Goal: Communication & Community: Ask a question

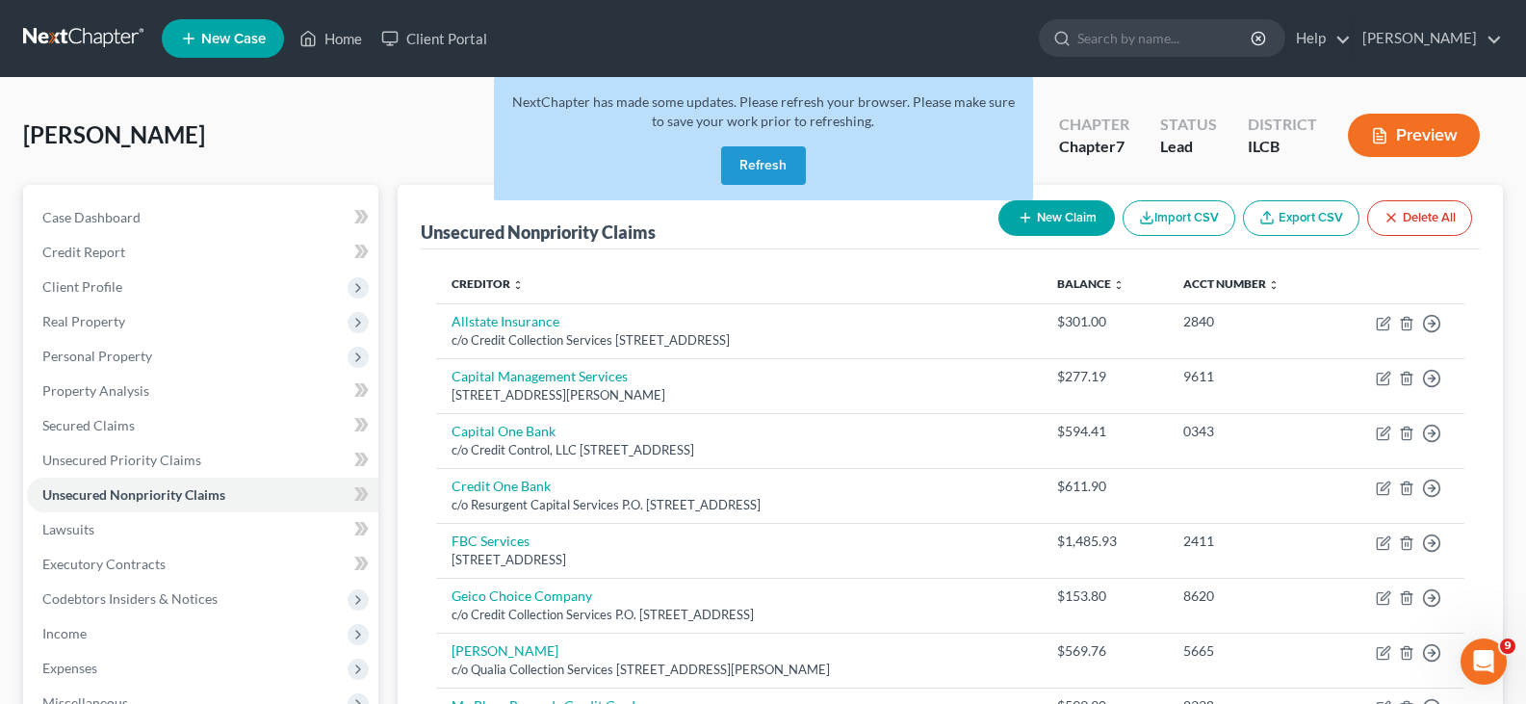
scroll to position [30, 0]
click at [738, 153] on button "Refresh" at bounding box center [763, 165] width 85 height 39
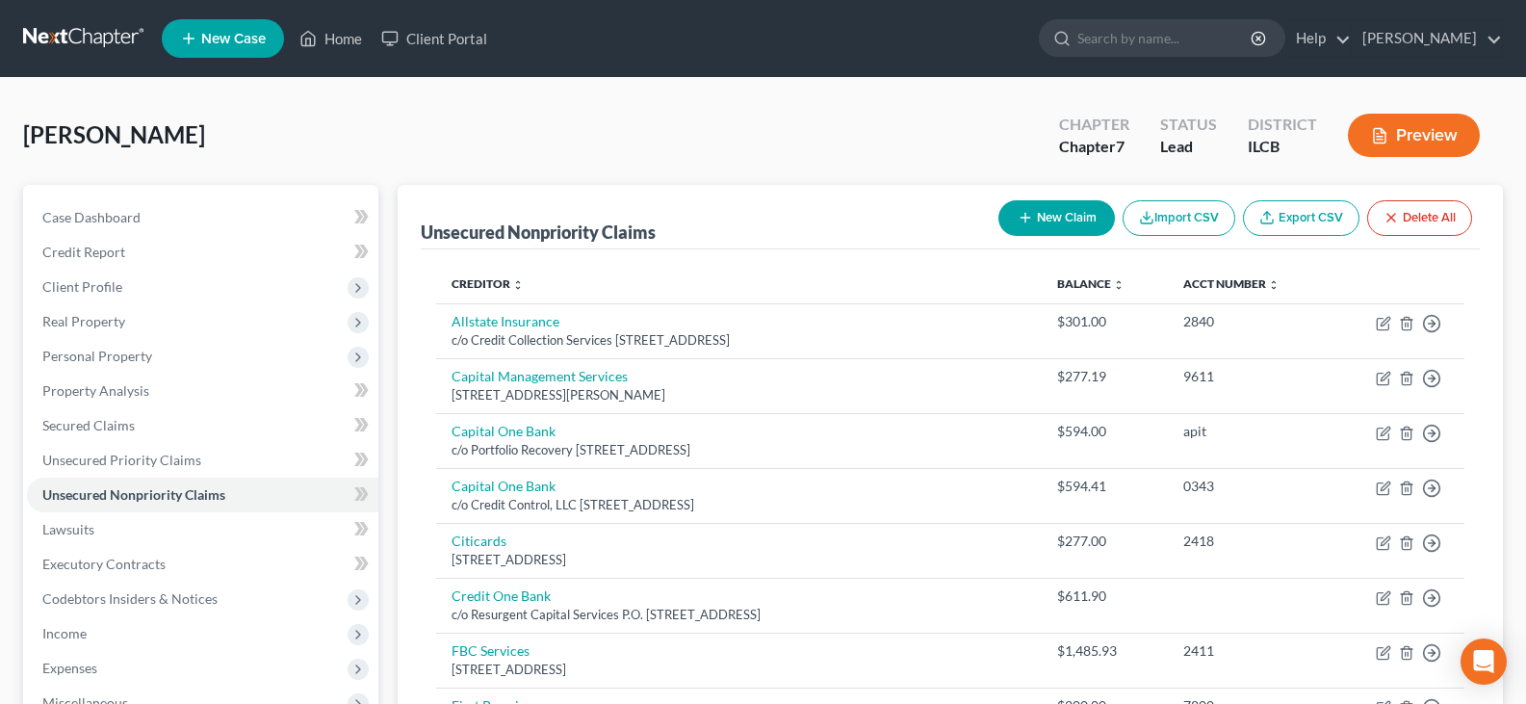
click at [1482, 662] on icon "Open Intercom Messenger" at bounding box center [1484, 661] width 20 height 23
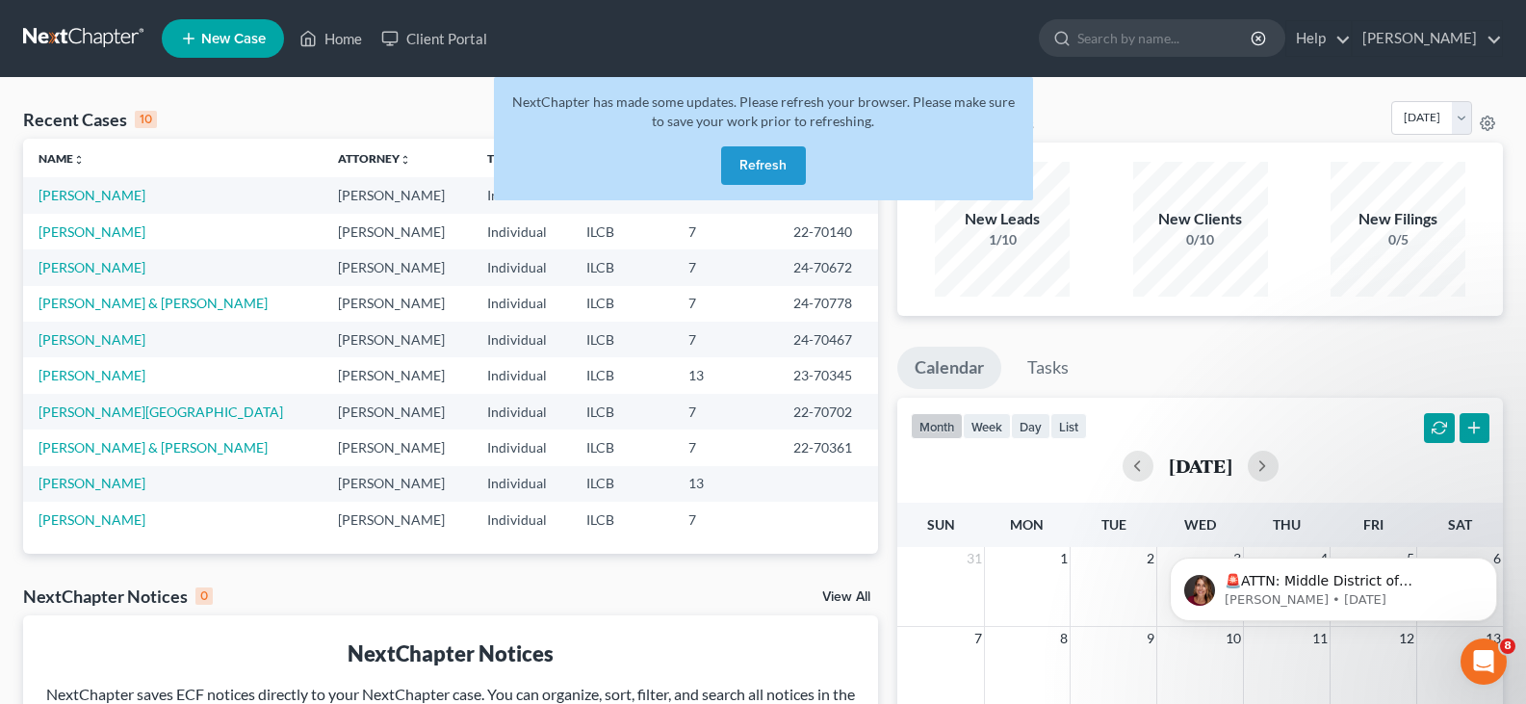
click at [754, 161] on button "Refresh" at bounding box center [763, 165] width 85 height 39
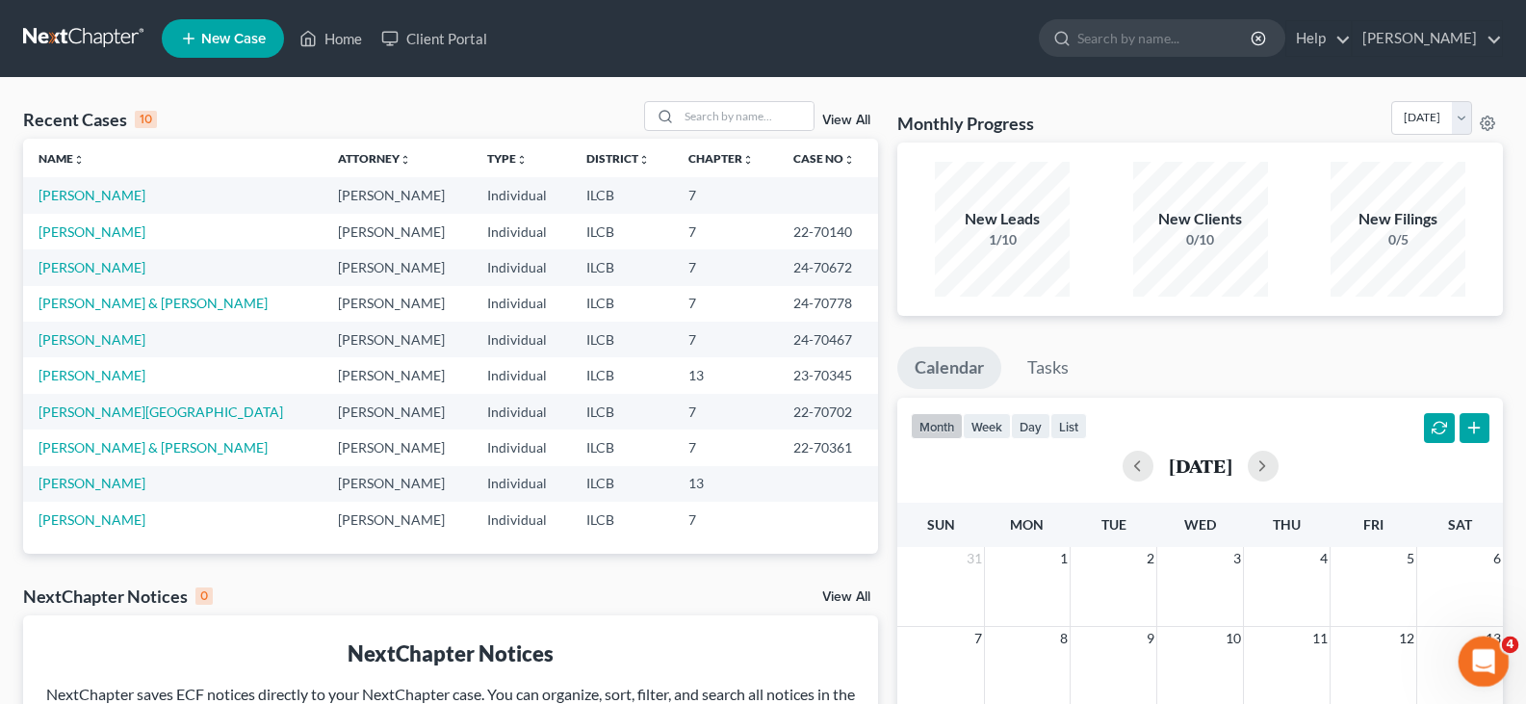
click at [1473, 656] on icon "Open Intercom Messenger" at bounding box center [1481, 659] width 32 height 32
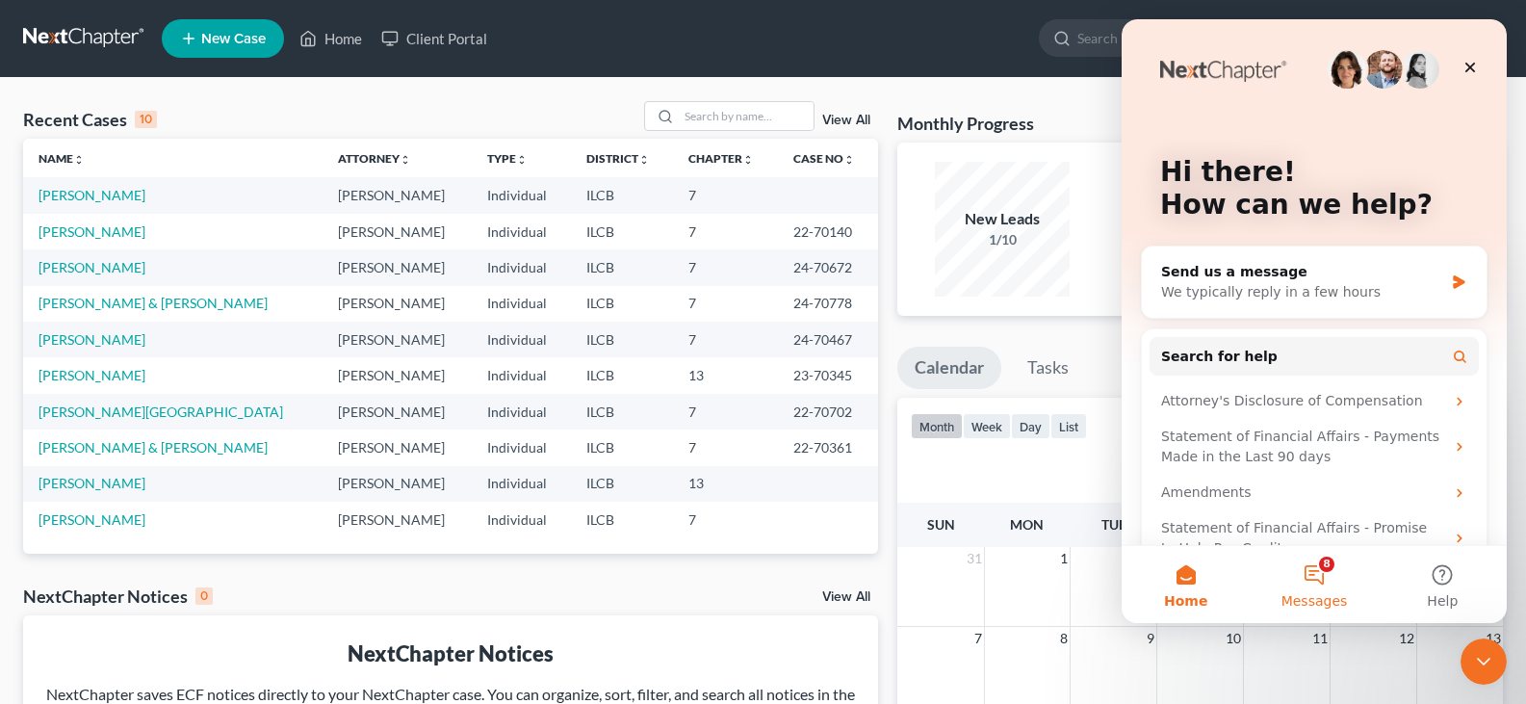
click at [1317, 580] on button "8 Messages" at bounding box center [1313, 584] width 128 height 77
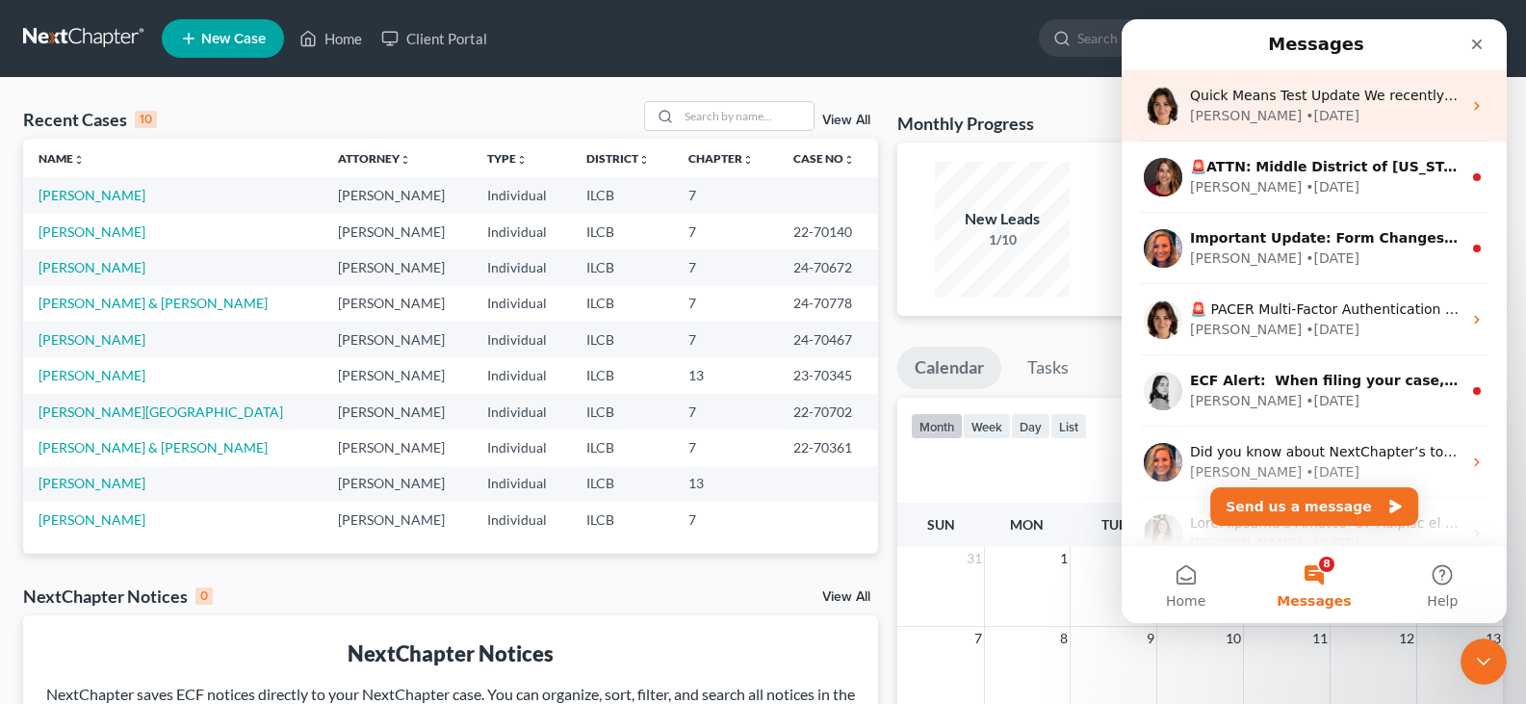
click at [1229, 110] on div "Emma • 3d ago" at bounding box center [1325, 116] width 271 height 20
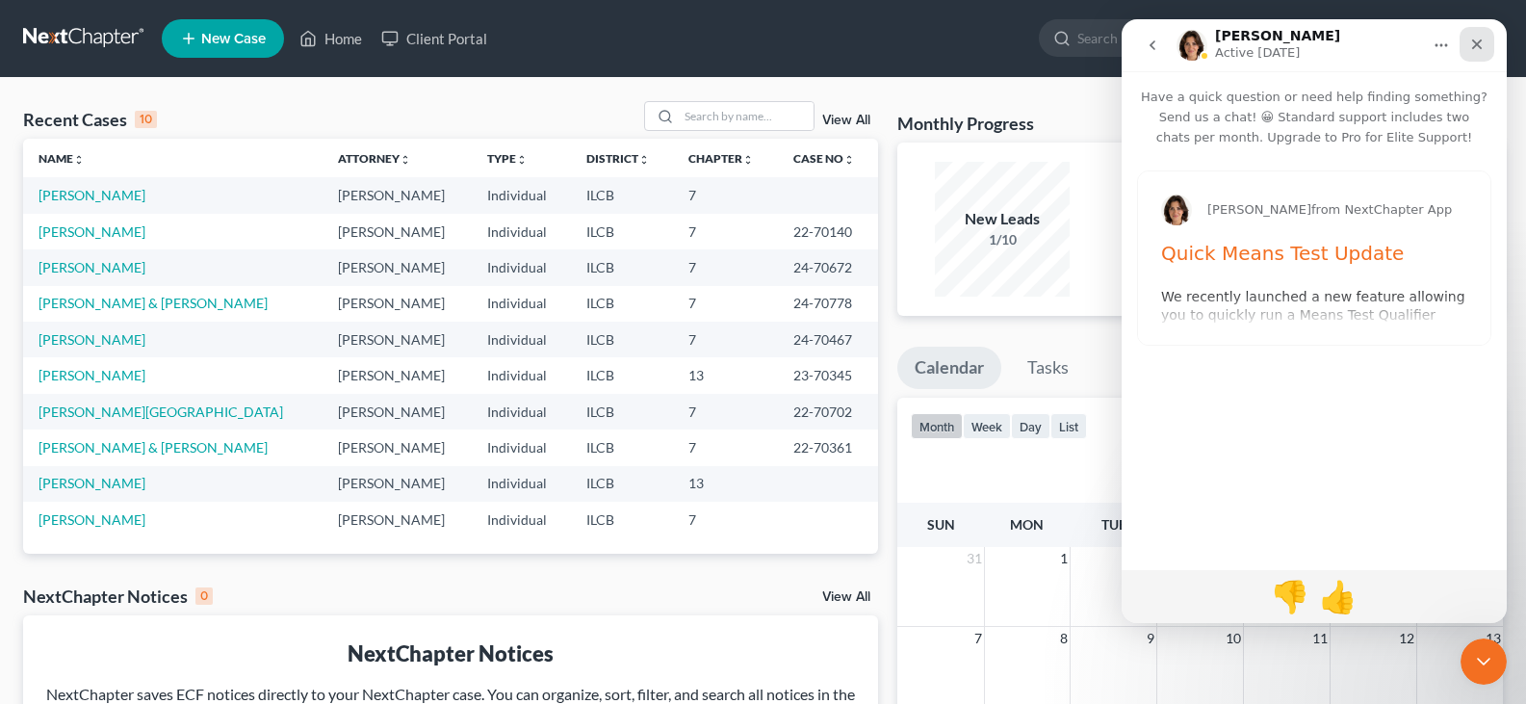
click at [1481, 49] on icon "Close" at bounding box center [1477, 44] width 11 height 11
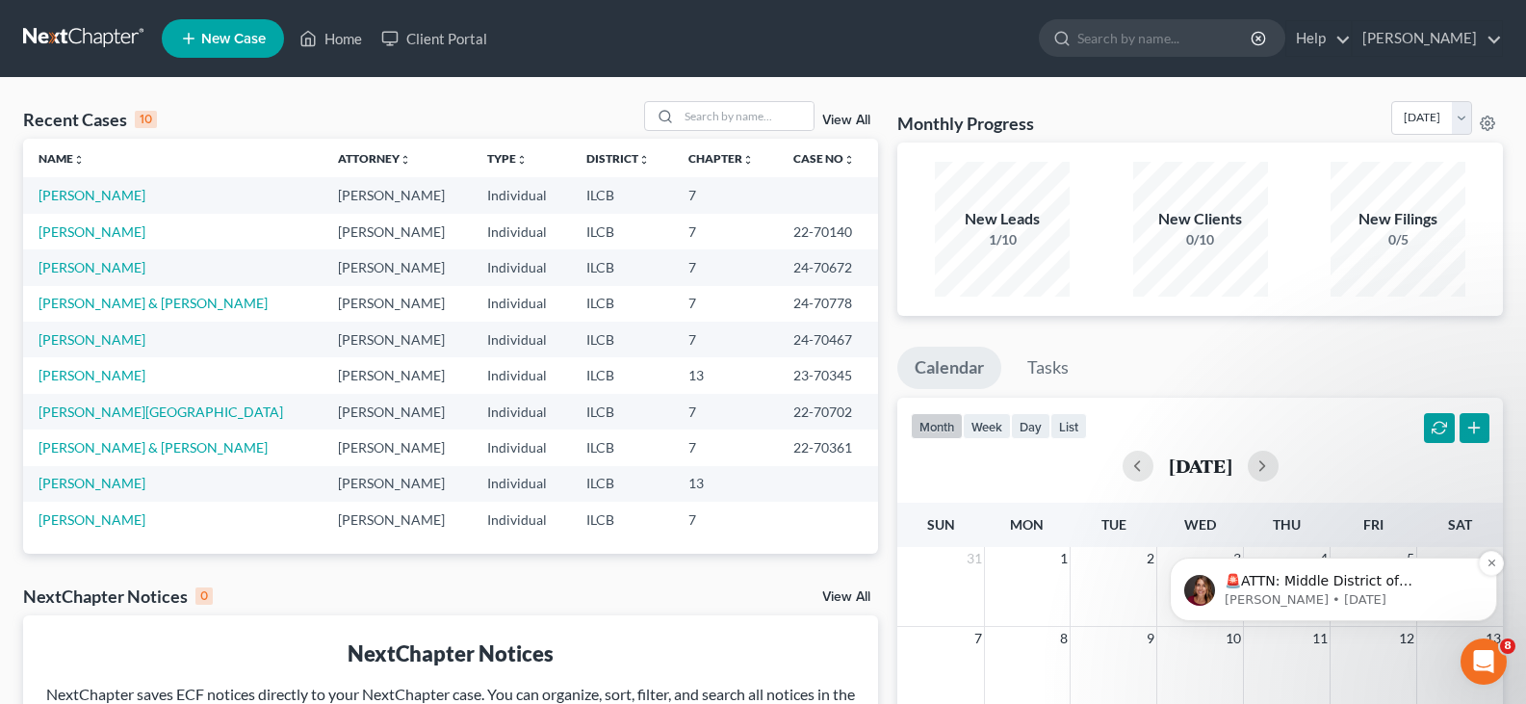
click at [1283, 577] on p "🚨ATTN: Middle District of Florida The court has added a new Credit Counseling F…" at bounding box center [1348, 581] width 248 height 19
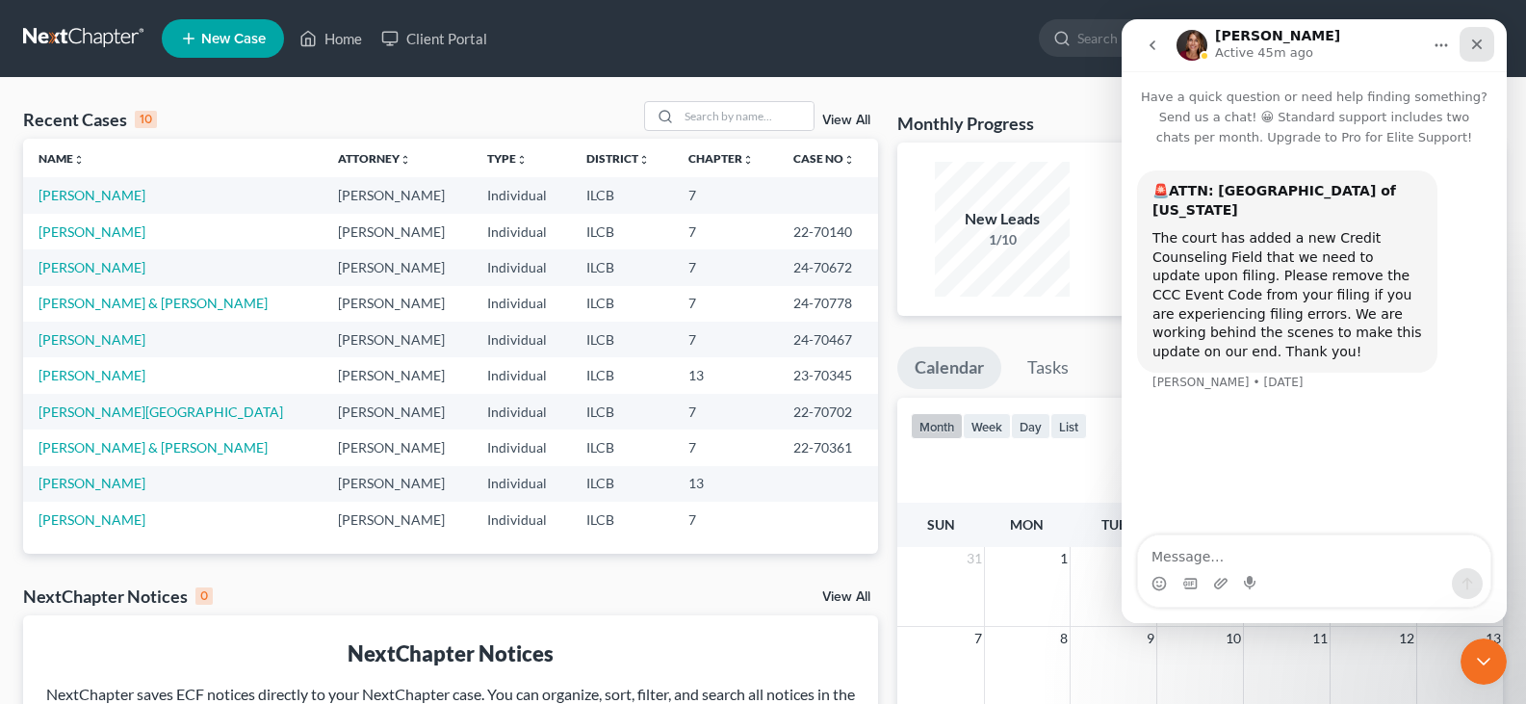
click at [1474, 44] on icon "Close" at bounding box center [1476, 44] width 15 height 15
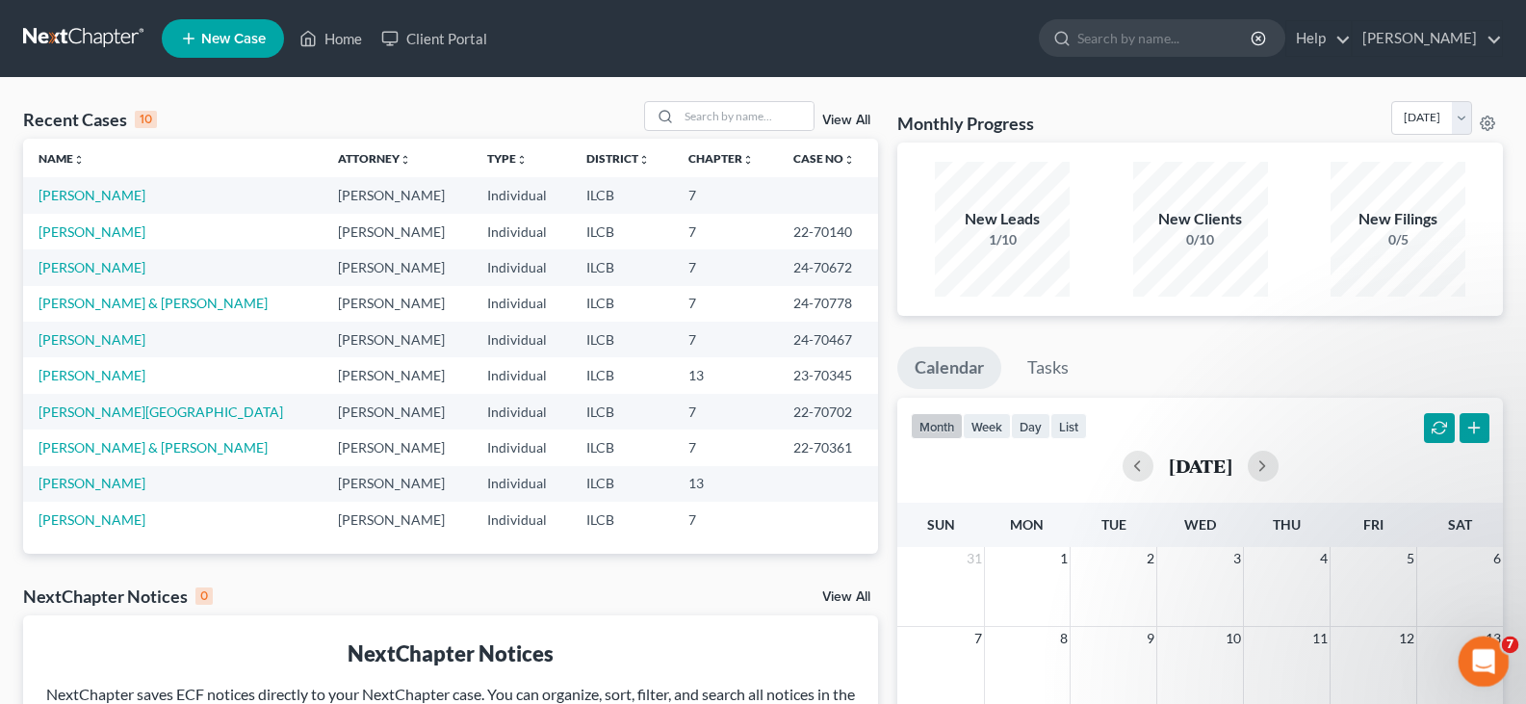
click at [1493, 650] on div "Open Intercom Messenger" at bounding box center [1481, 659] width 64 height 64
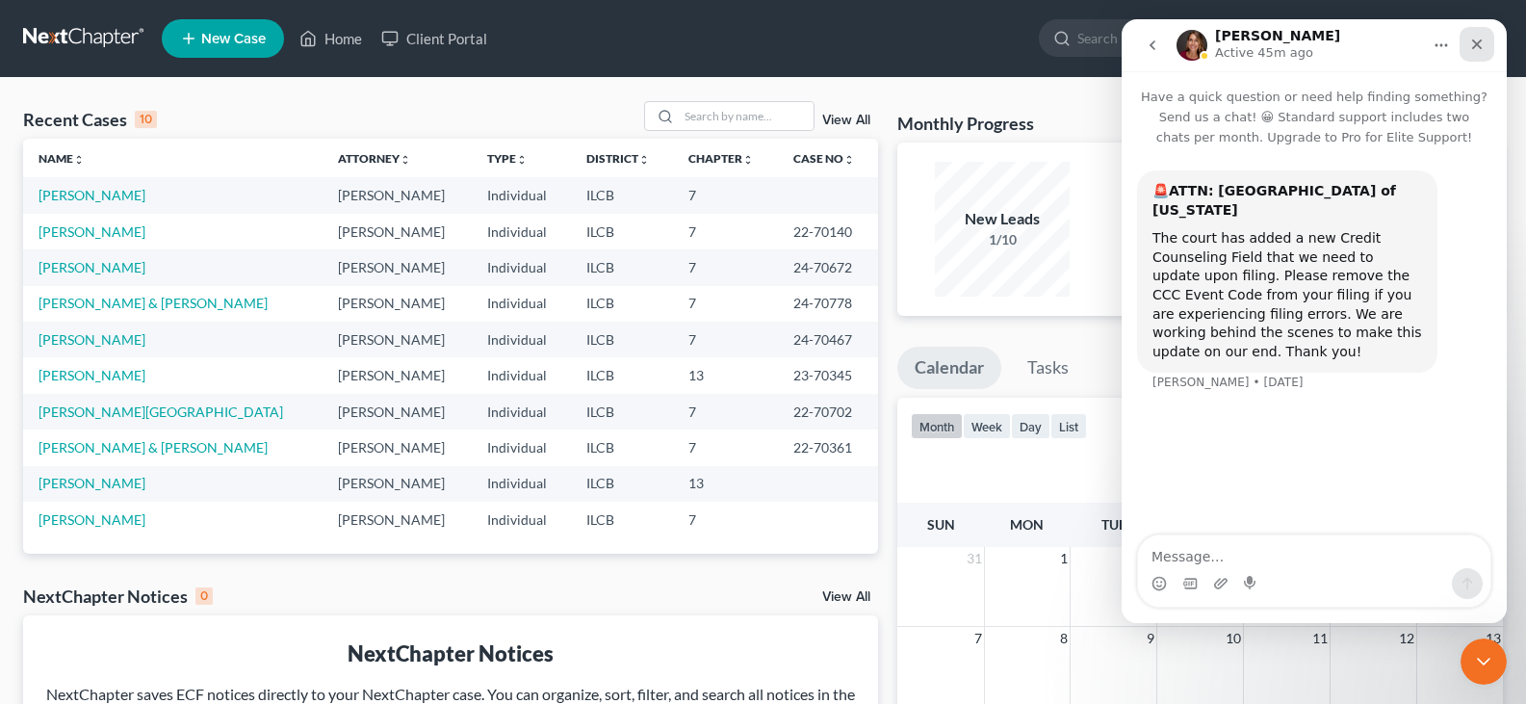
click at [1474, 46] on icon "Close" at bounding box center [1477, 44] width 11 height 11
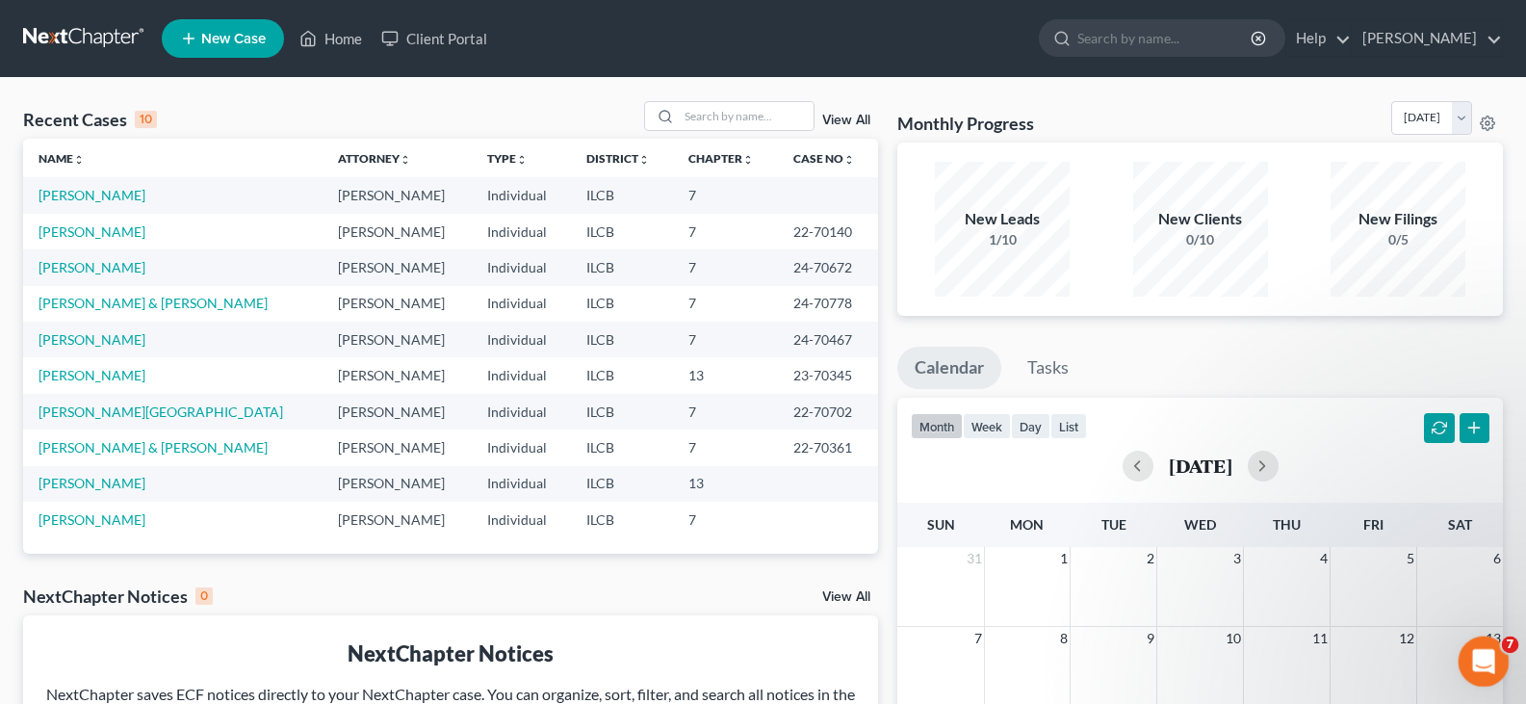
click at [1475, 678] on div "Open Intercom Messenger" at bounding box center [1481, 659] width 64 height 64
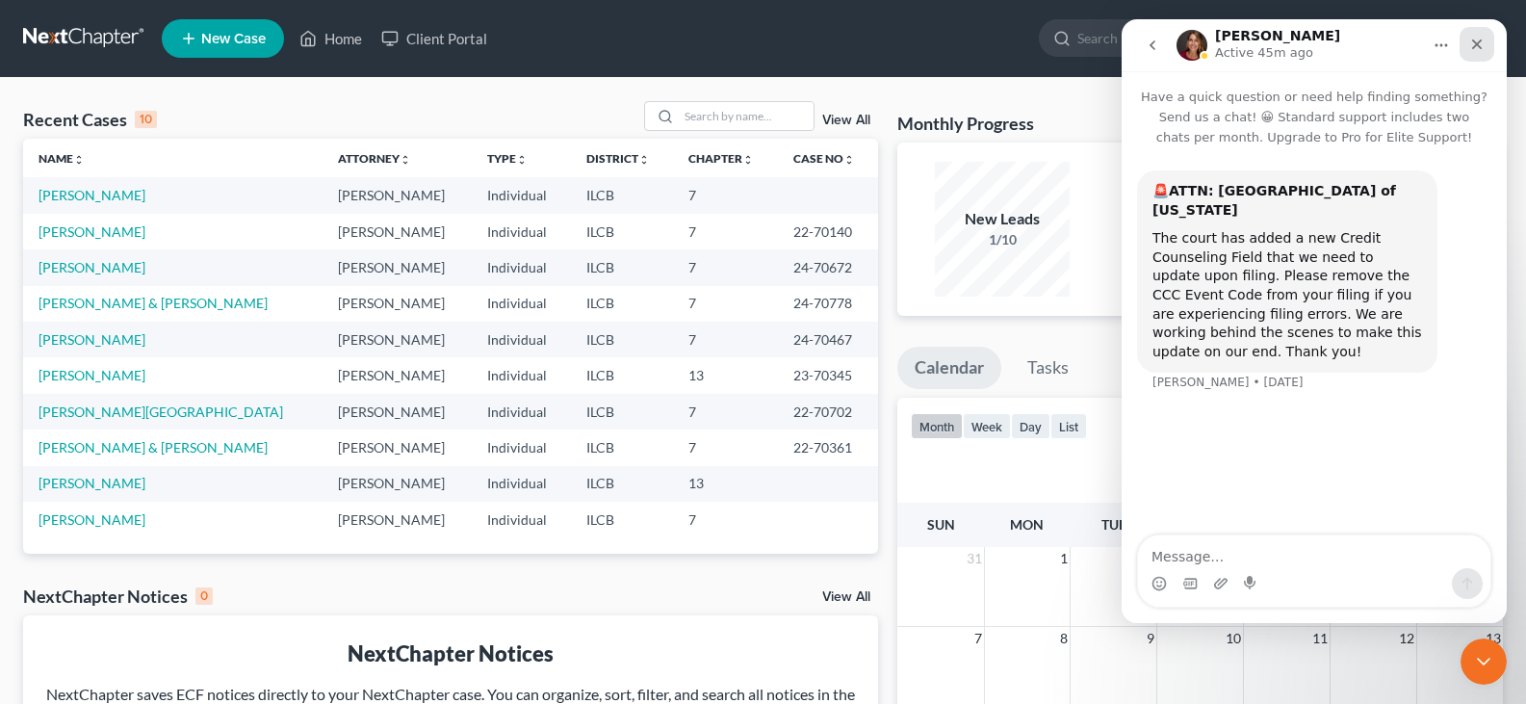
drag, startPoint x: 1471, startPoint y: 47, endPoint x: 2546, endPoint y: 580, distance: 1199.8
click at [1471, 47] on icon "Close" at bounding box center [1476, 44] width 15 height 15
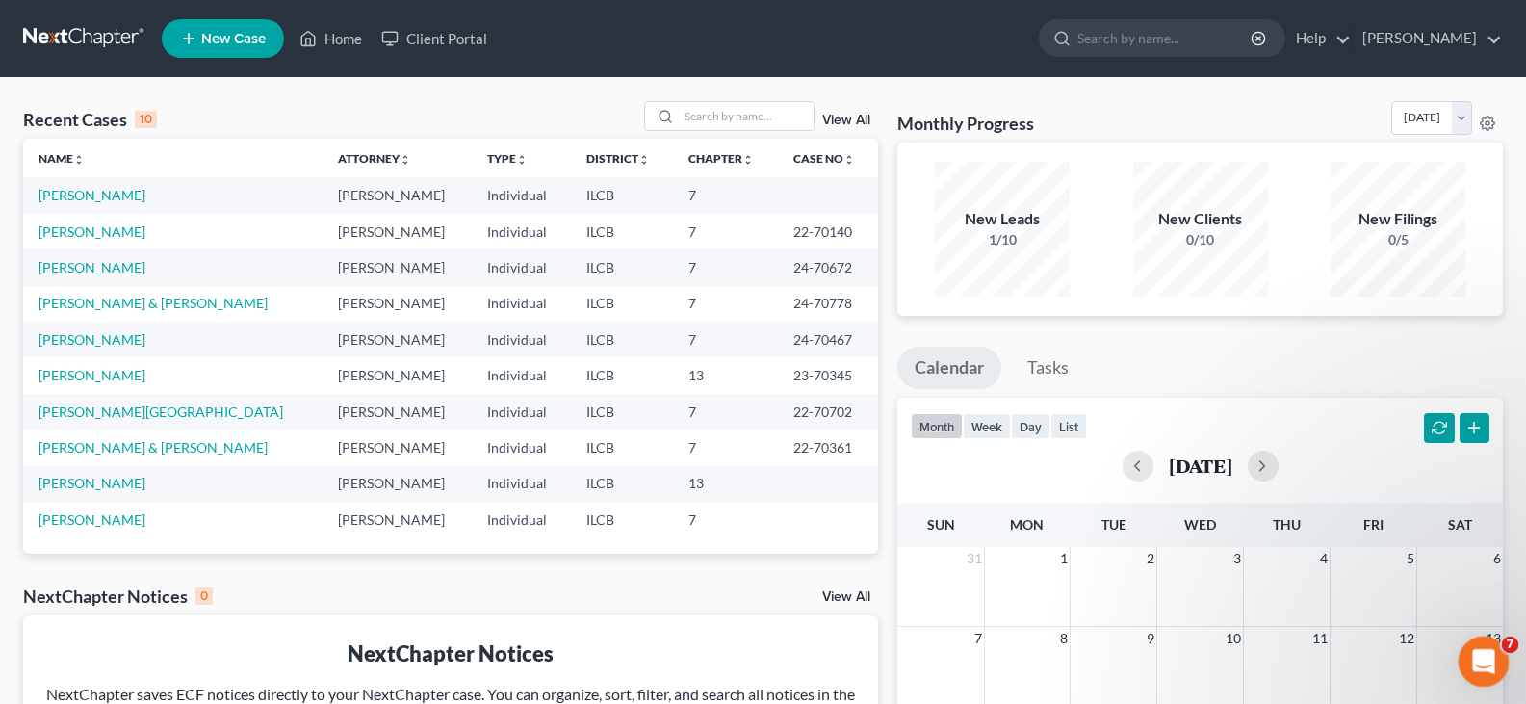
click at [1484, 659] on icon "Open Intercom Messenger" at bounding box center [1481, 659] width 32 height 32
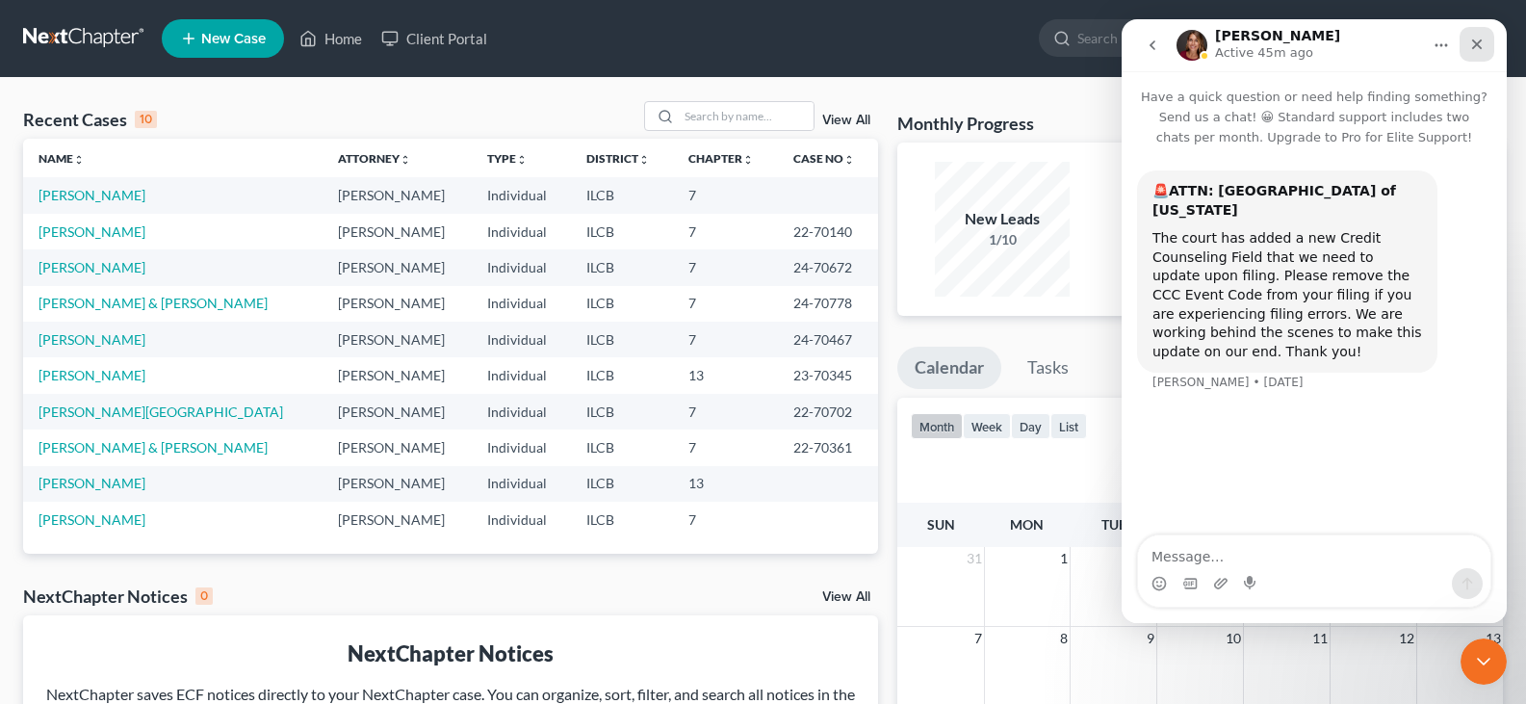
click at [1474, 39] on icon "Close" at bounding box center [1476, 44] width 15 height 15
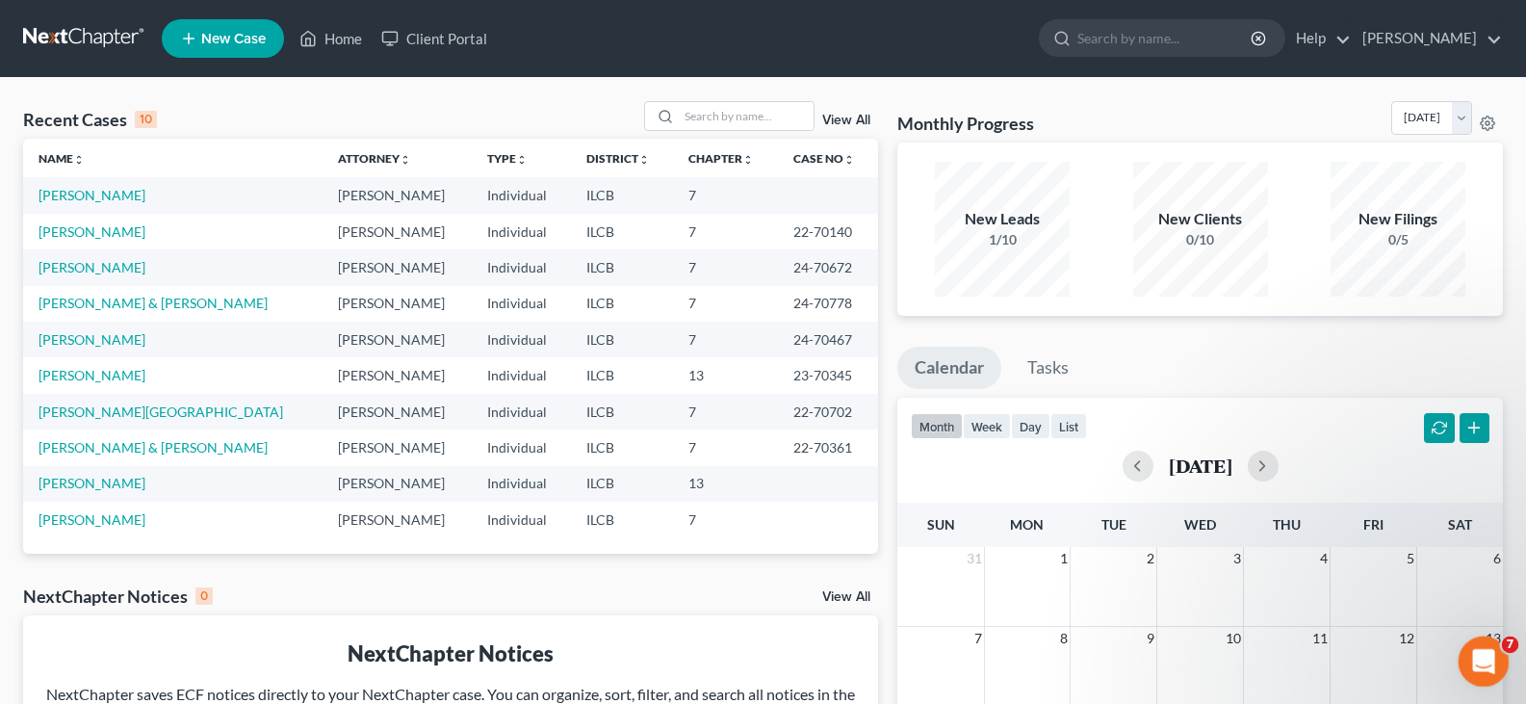
click at [1472, 661] on icon "Open Intercom Messenger" at bounding box center [1481, 659] width 32 height 32
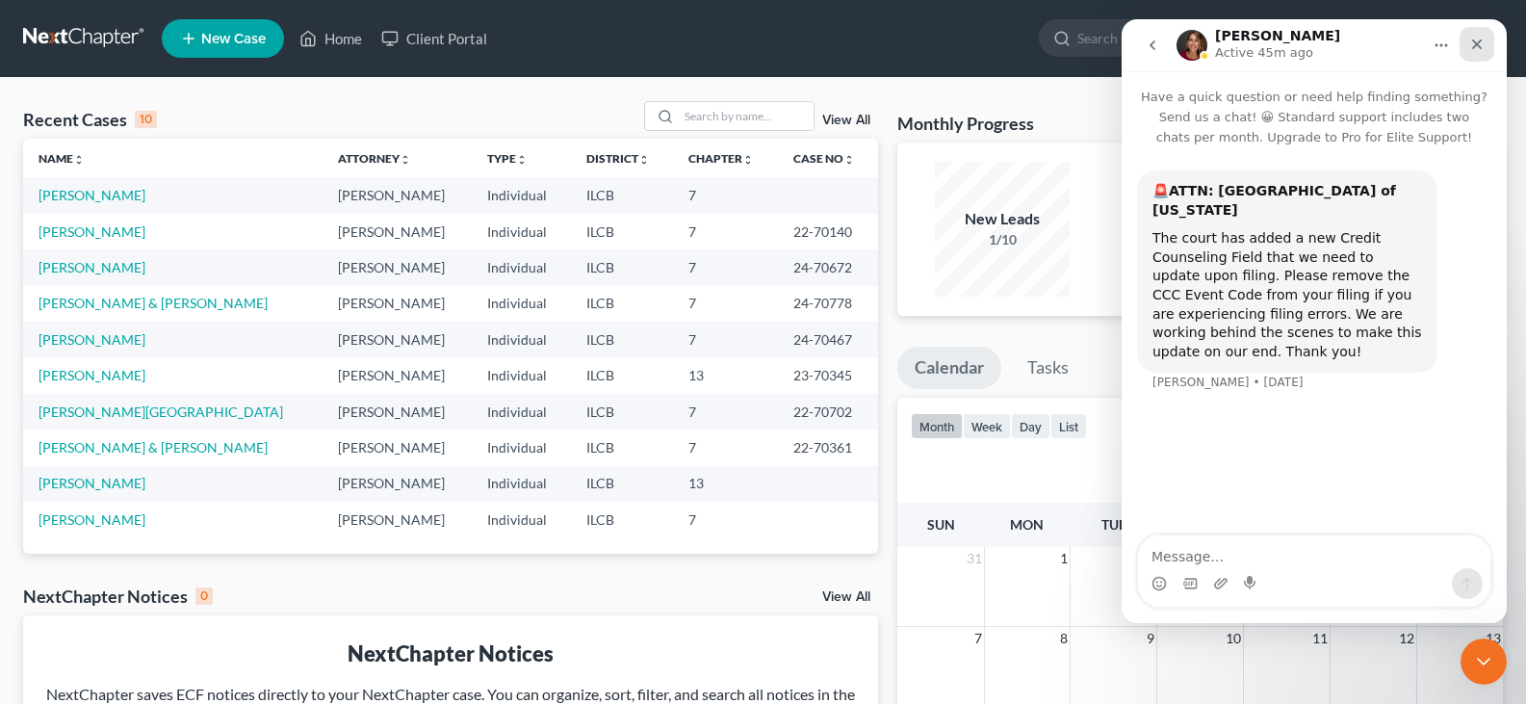
click at [1473, 42] on icon "Close" at bounding box center [1476, 44] width 15 height 15
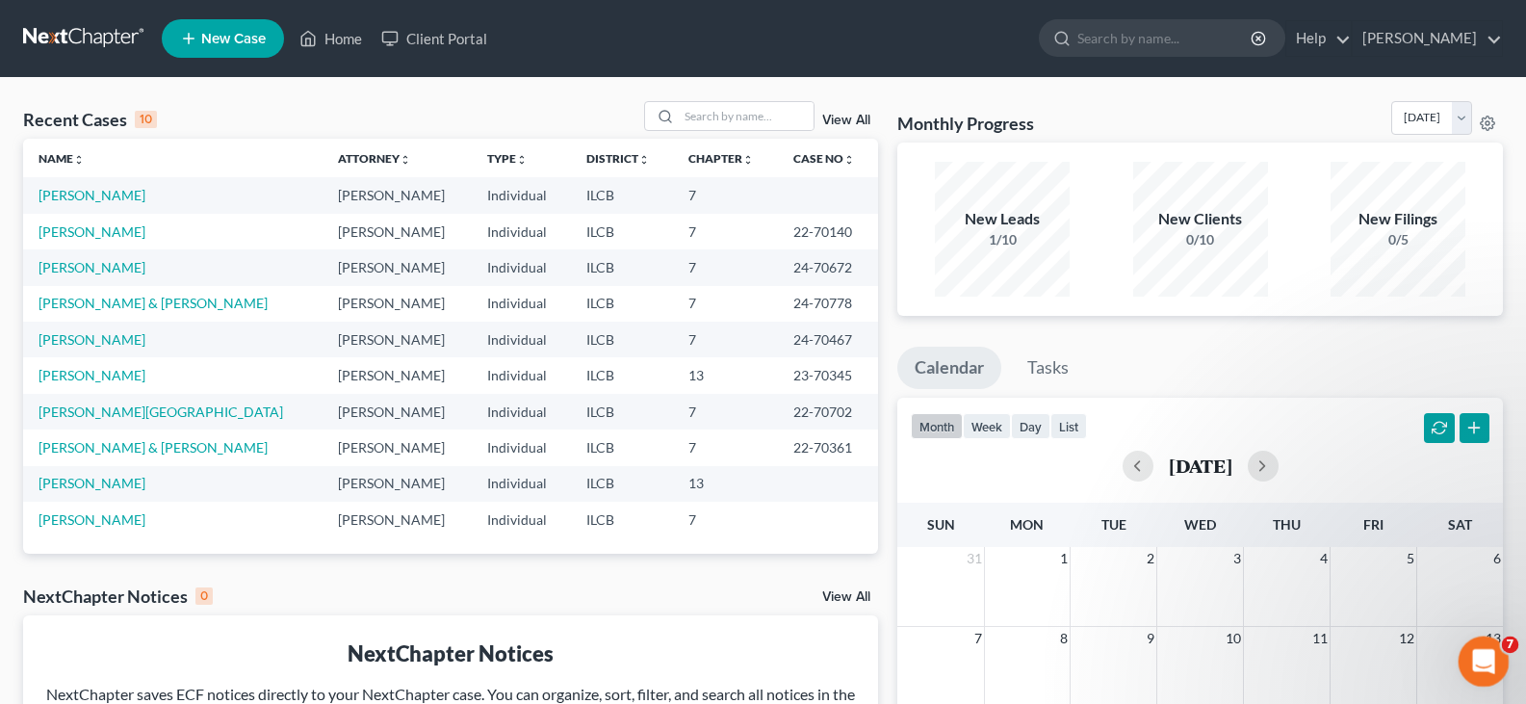
click at [1513, 646] on body "Home New Case Client Portal James Alexander Pappas japlaw@comcast.net My Accoun…" at bounding box center [763, 556] width 1526 height 1112
click at [1476, 655] on icon "Open Intercom Messenger" at bounding box center [1481, 659] width 32 height 32
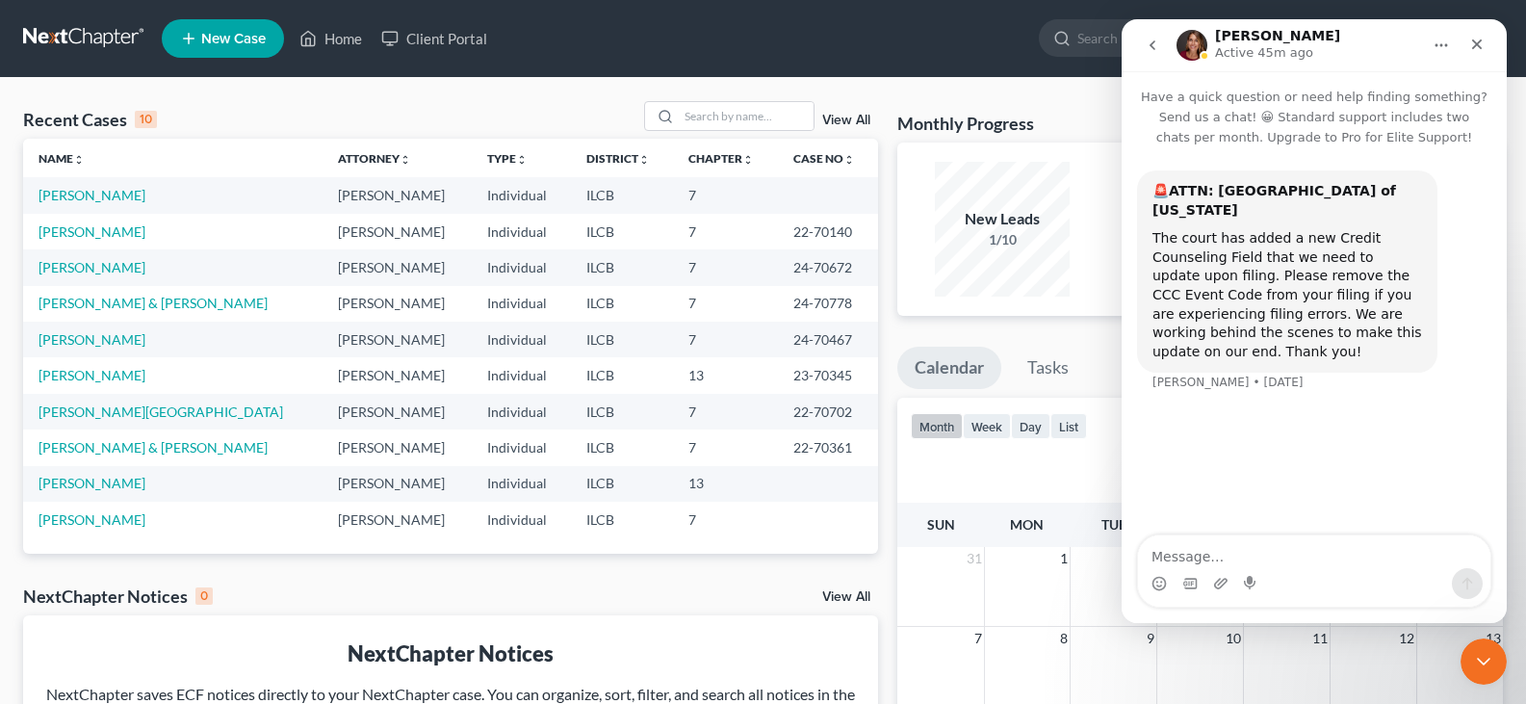
click at [1445, 41] on icon "Home" at bounding box center [1440, 45] width 15 height 15
click at [1471, 42] on icon "Close" at bounding box center [1476, 44] width 15 height 15
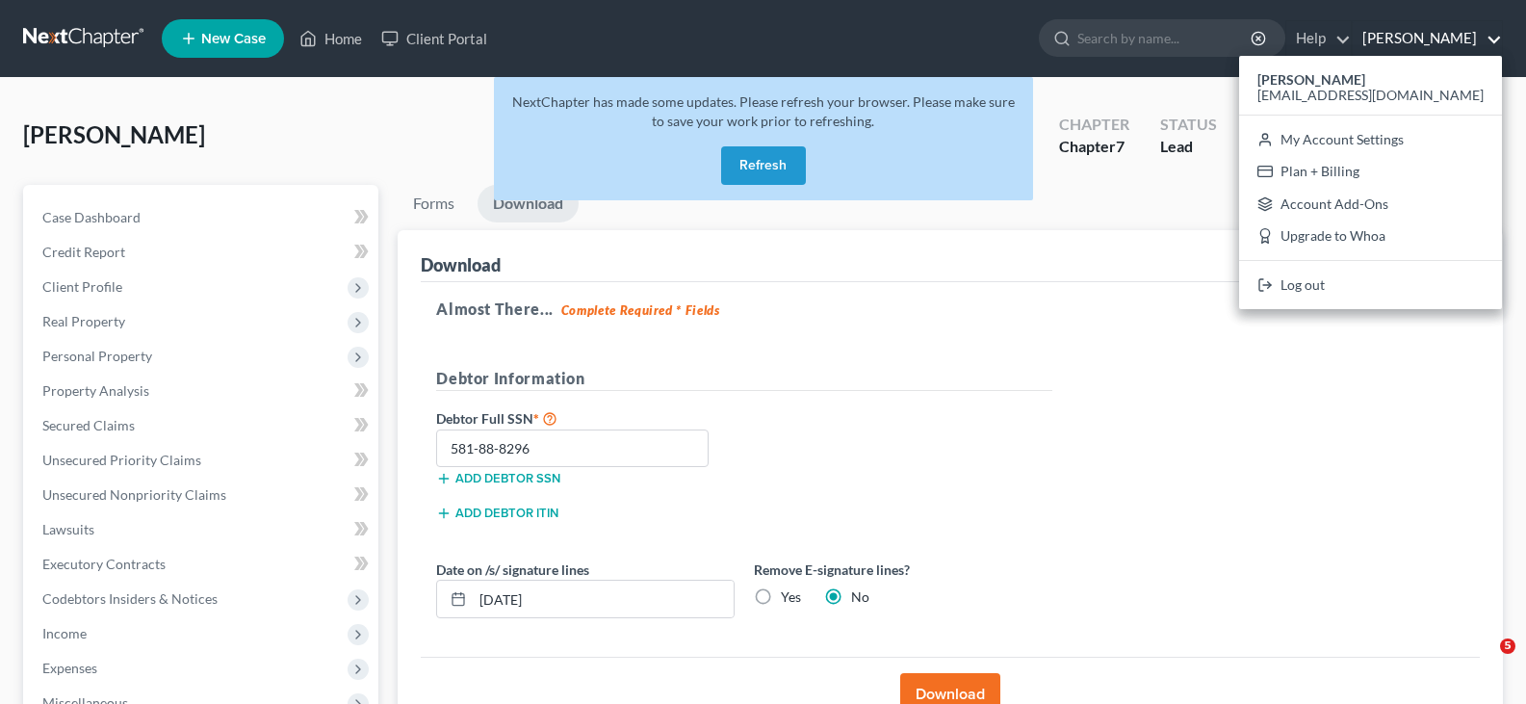
click at [763, 159] on button "Refresh" at bounding box center [763, 165] width 85 height 39
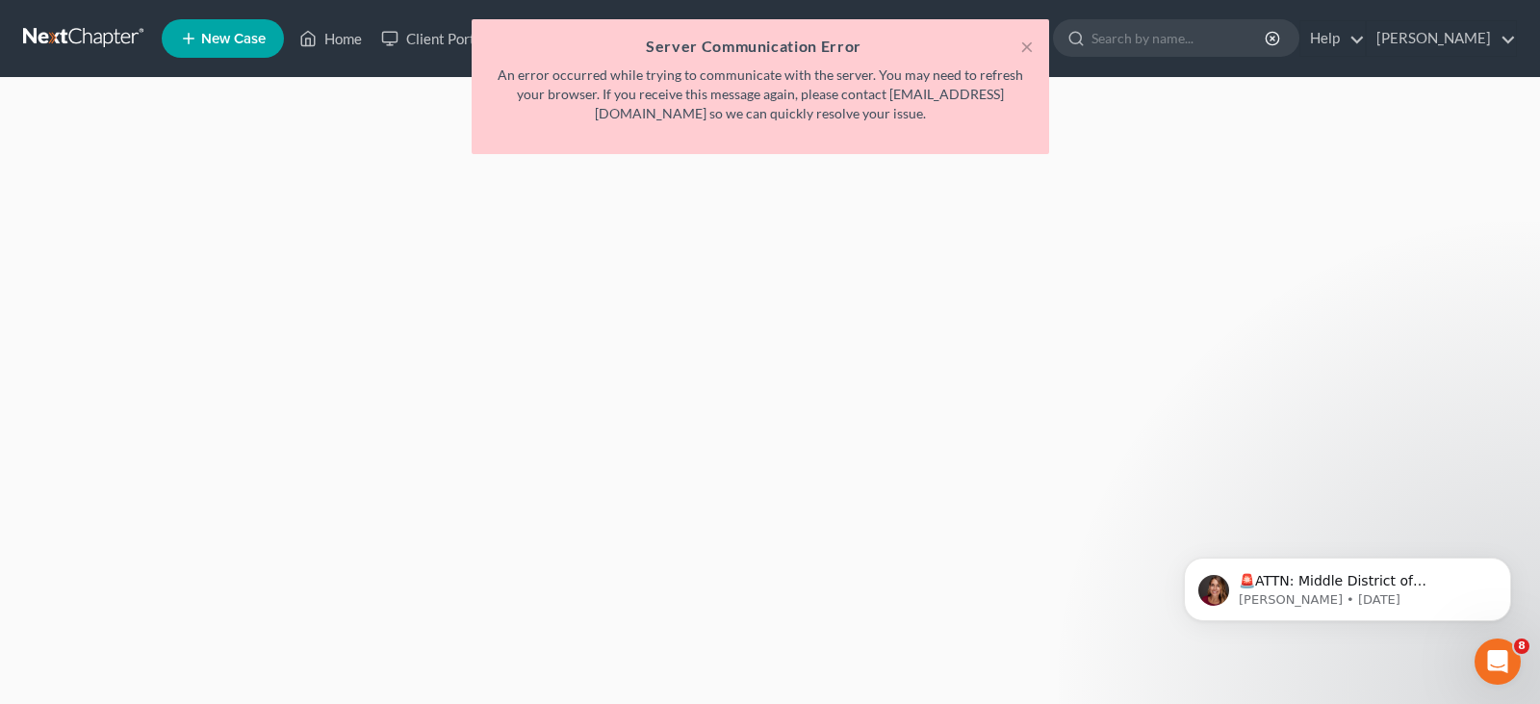
click at [342, 30] on div "× Server Communication Error An error occurred while trying to communicate with…" at bounding box center [760, 91] width 1540 height 144
click at [1025, 44] on button "×" at bounding box center [1026, 46] width 13 height 23
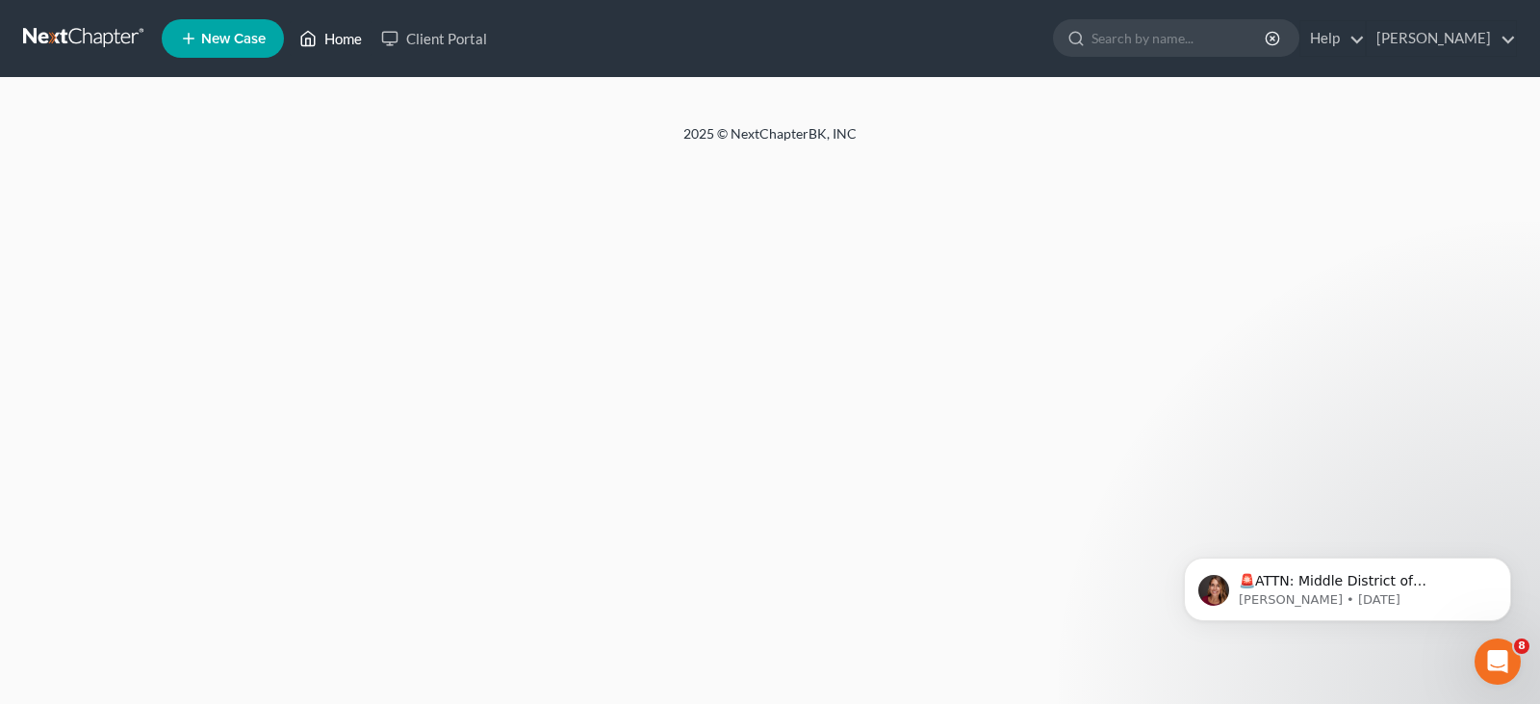
click at [338, 39] on link "Home" at bounding box center [331, 38] width 82 height 35
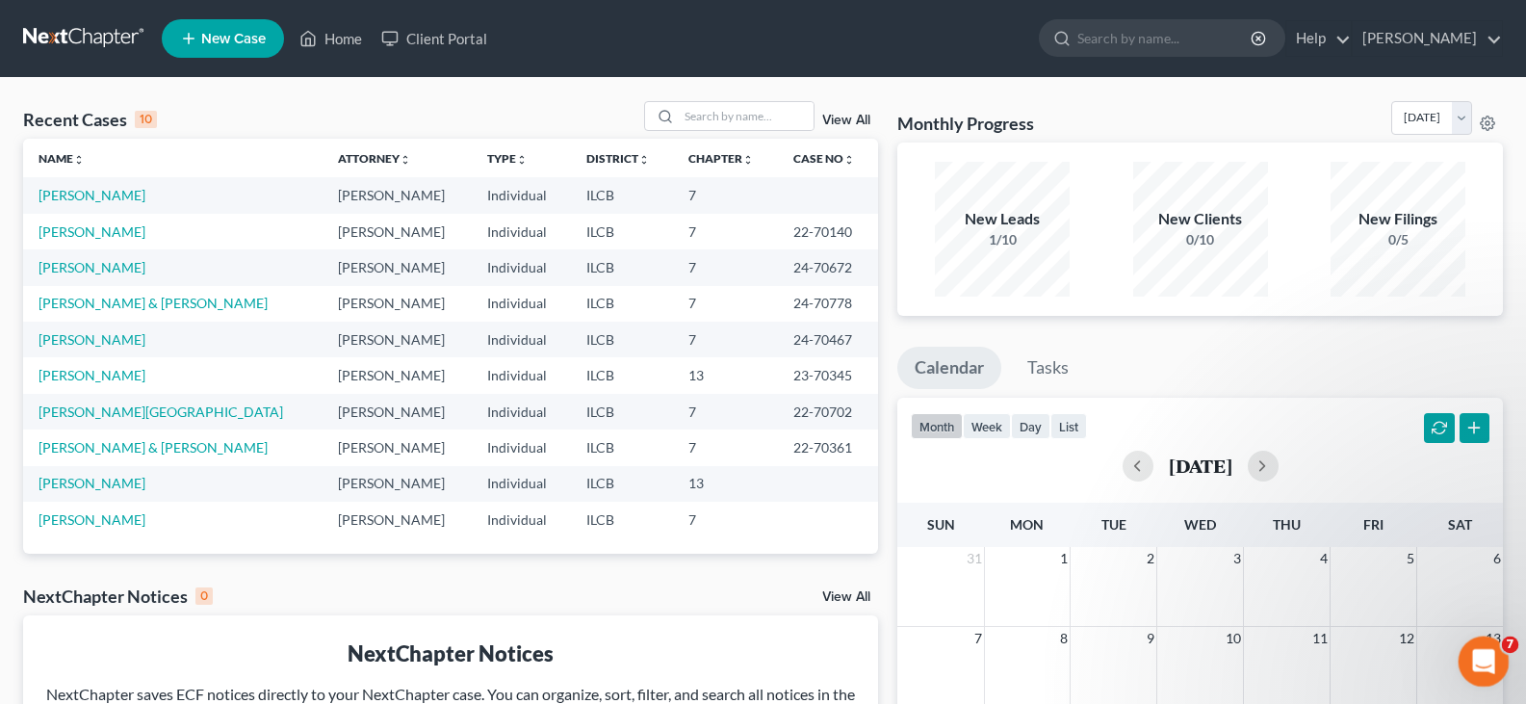
click at [1477, 643] on icon "Open Intercom Messenger" at bounding box center [1481, 659] width 32 height 32
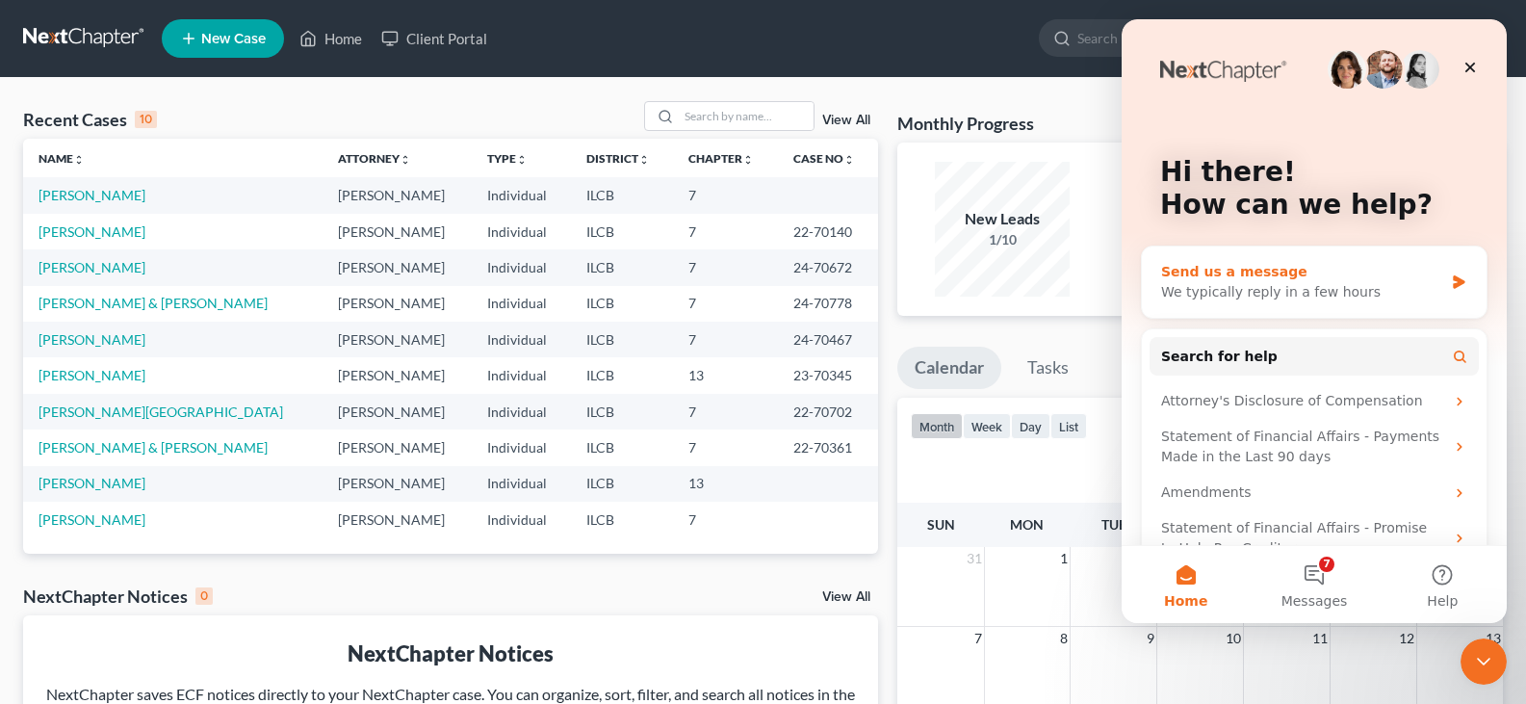
click at [1171, 291] on div "We typically reply in a few hours" at bounding box center [1302, 292] width 282 height 20
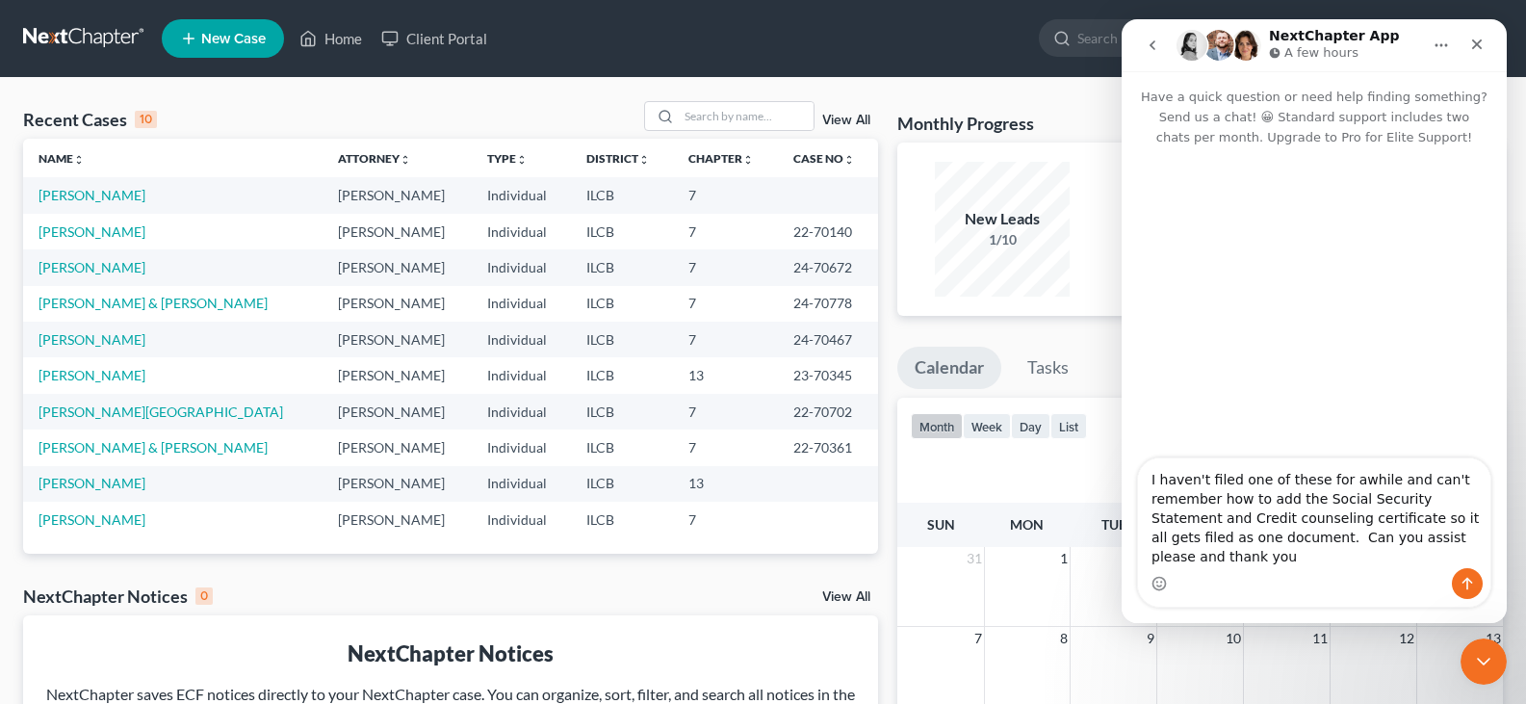
type textarea "I haven't filed one of these for awhile and can't remember how to add the Socia…"
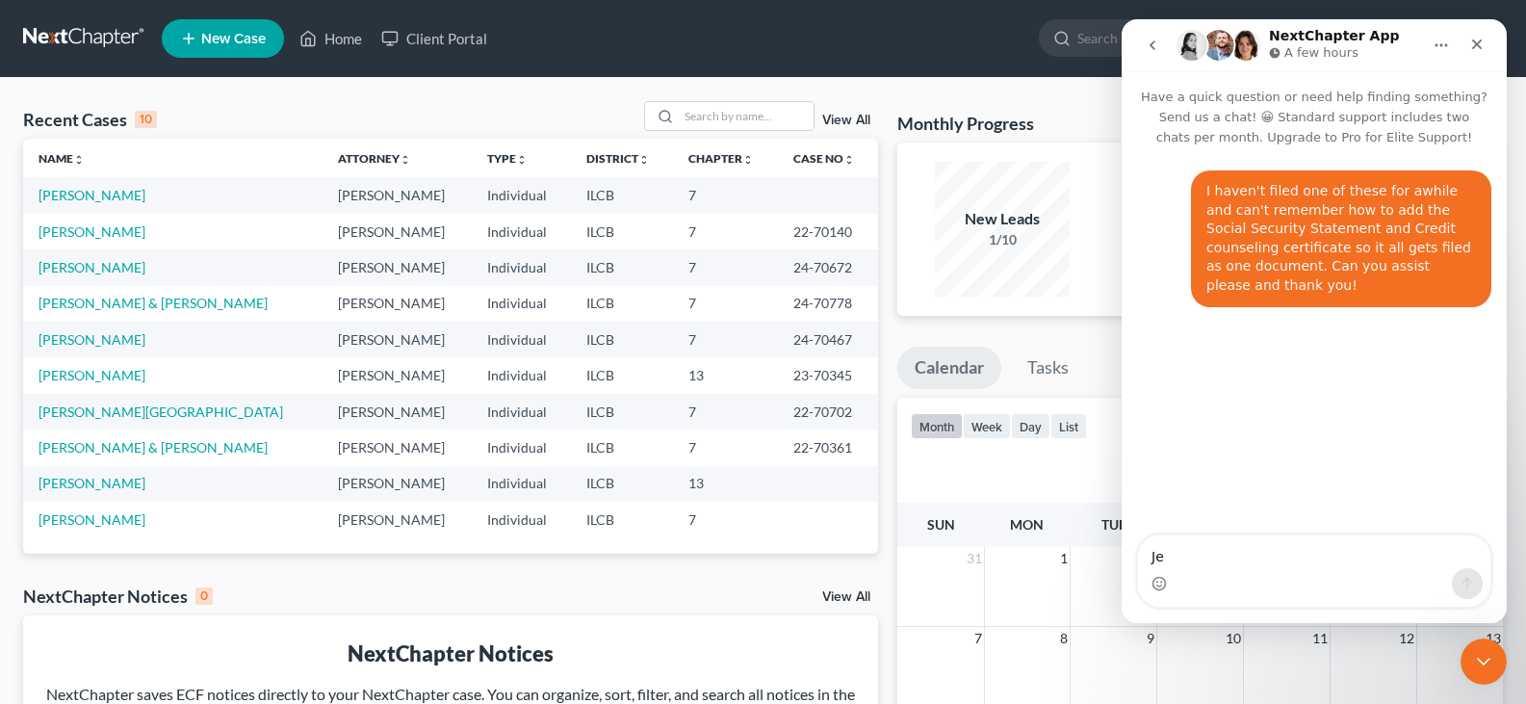
type textarea "Je"
type textarea "J"
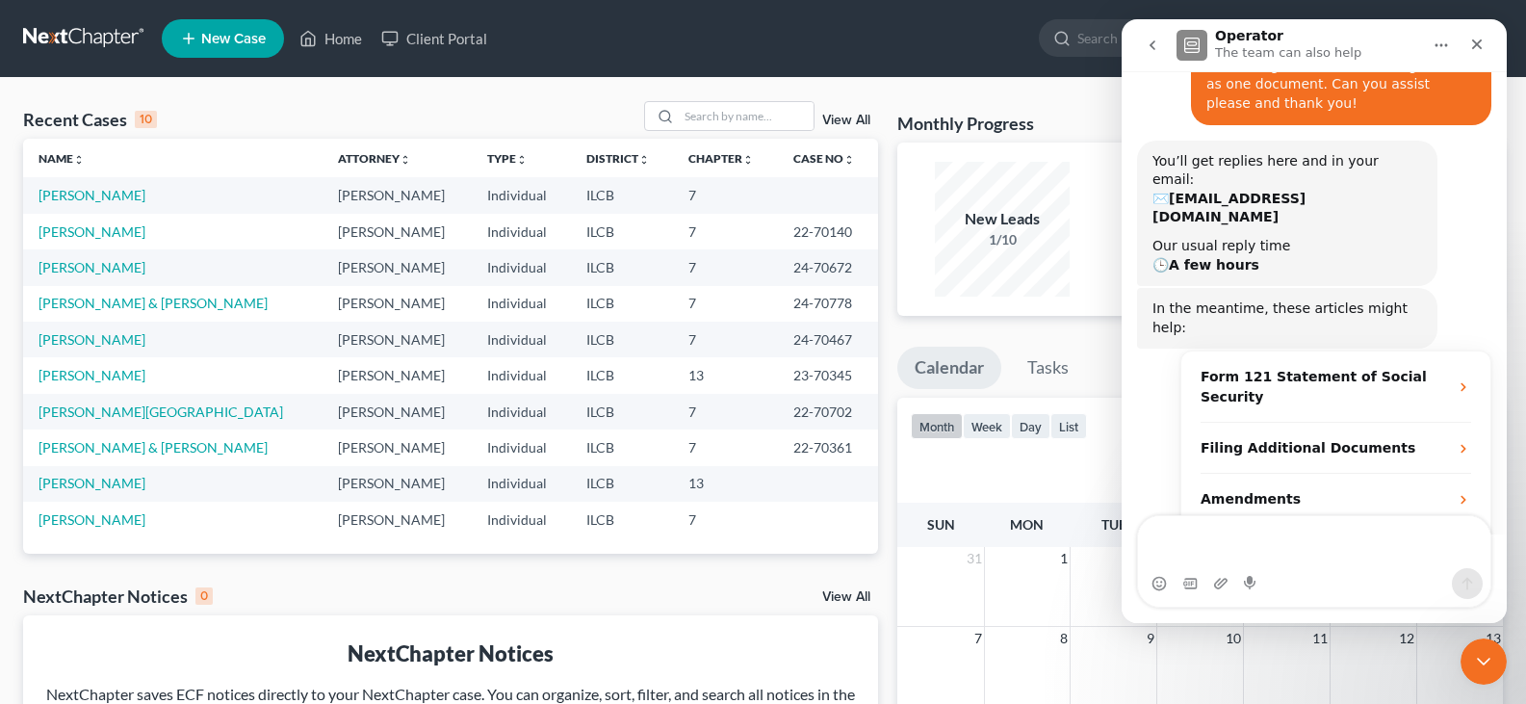
scroll to position [183, 0]
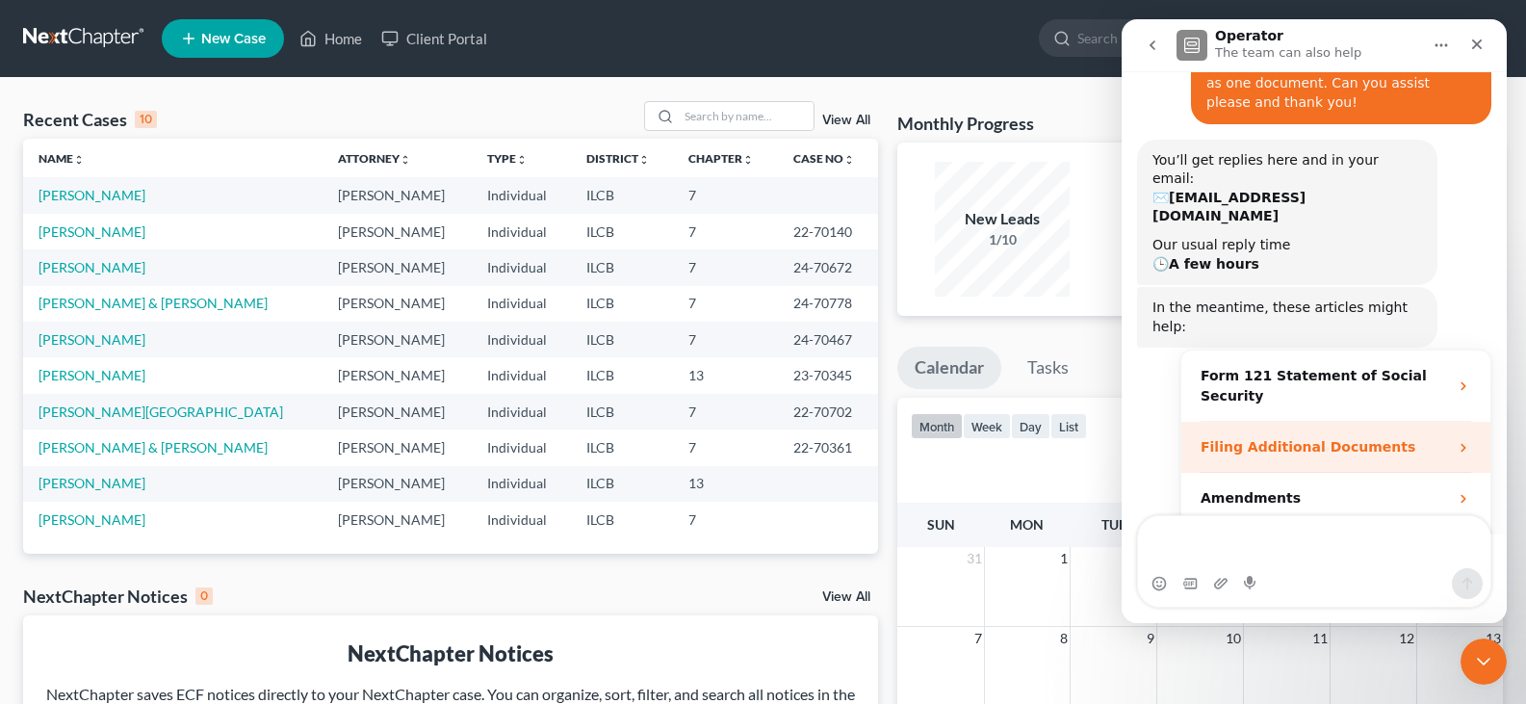
click at [1263, 439] on strong "Filing Additional Documents" at bounding box center [1307, 446] width 215 height 15
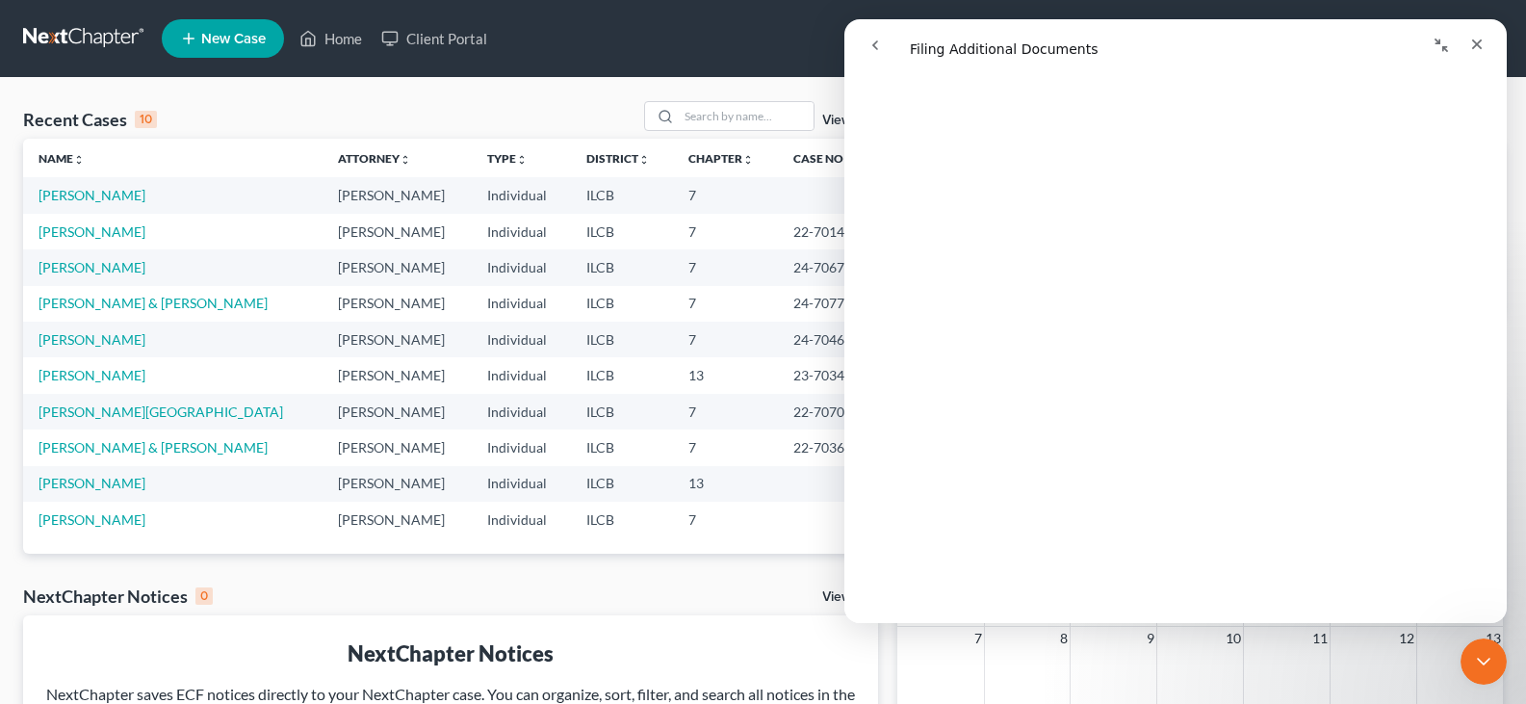
scroll to position [2595, 0]
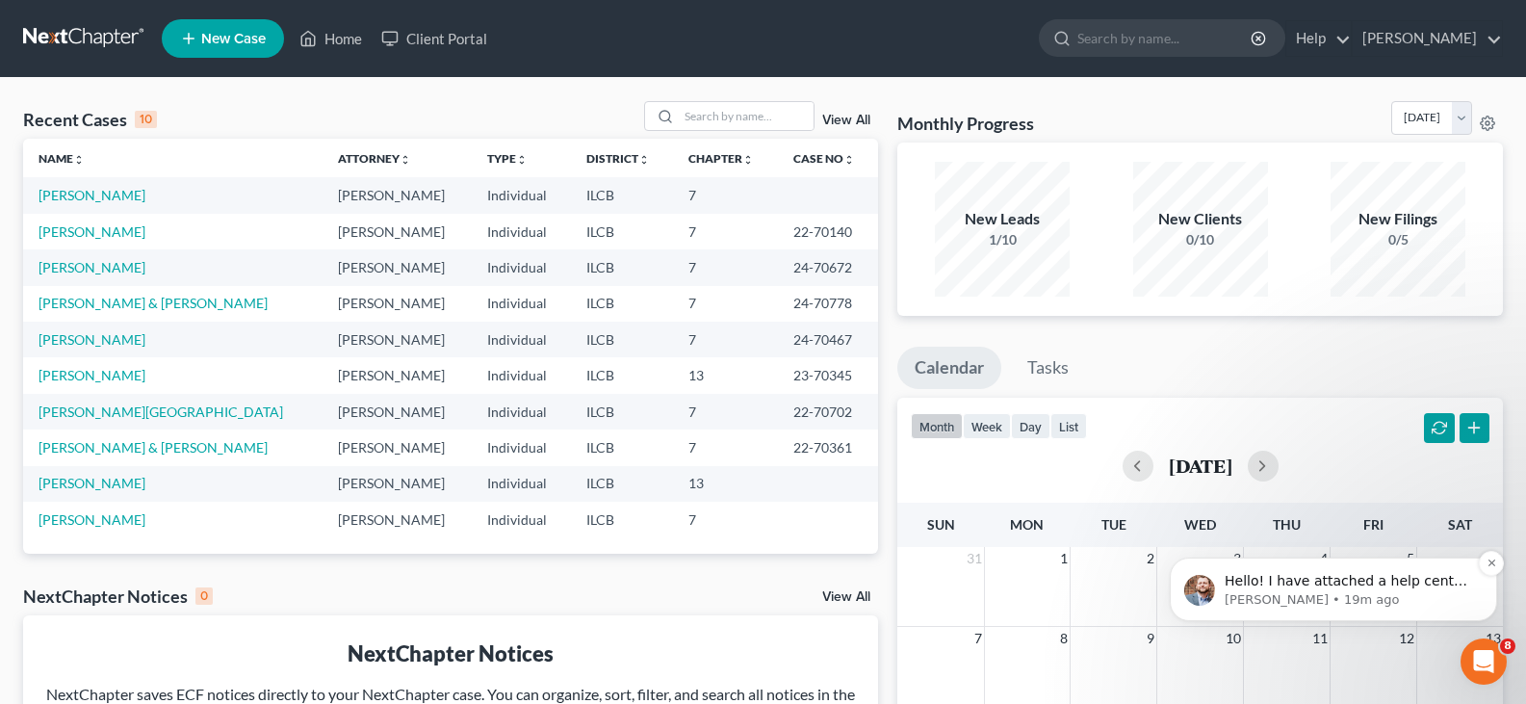
click at [1281, 591] on p "[PERSON_NAME] • 19m ago" at bounding box center [1348, 599] width 248 height 17
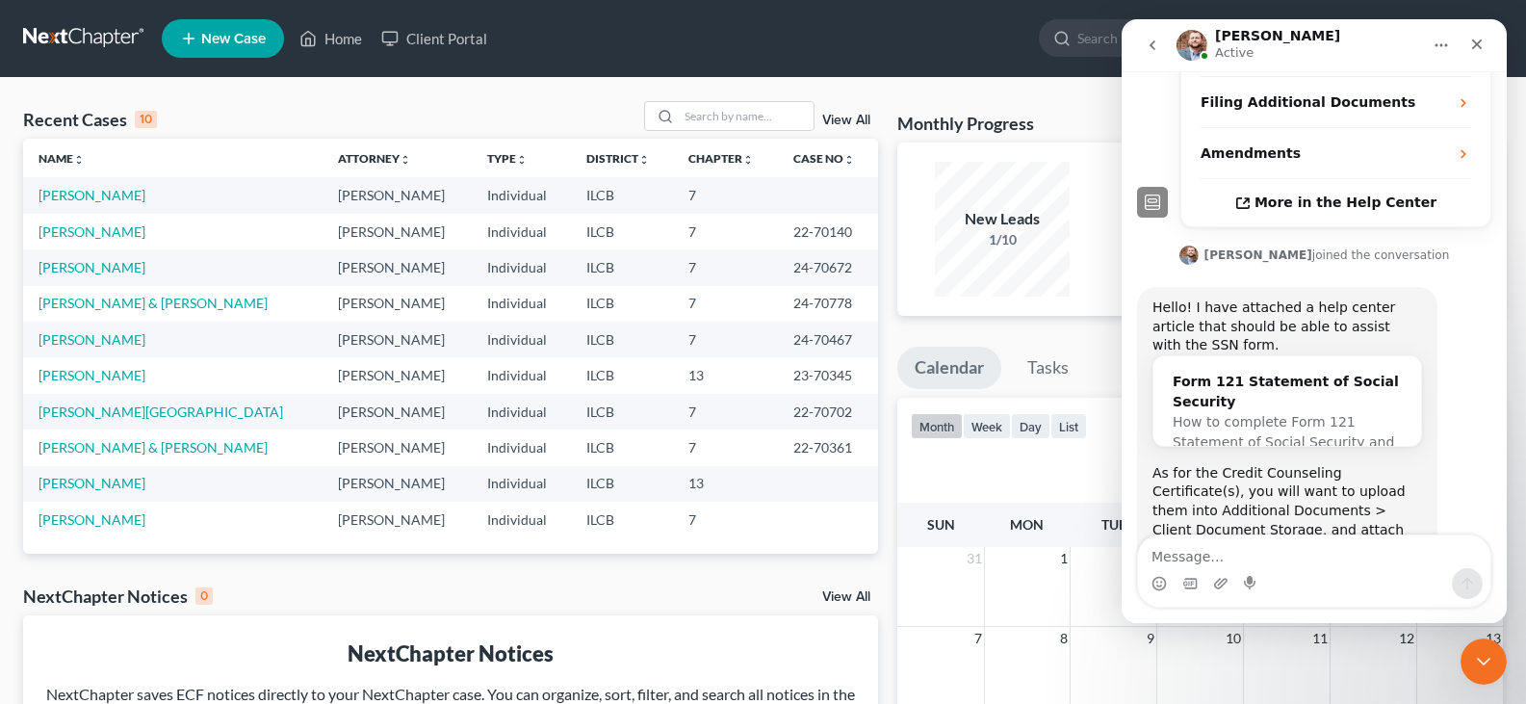
scroll to position [586, 0]
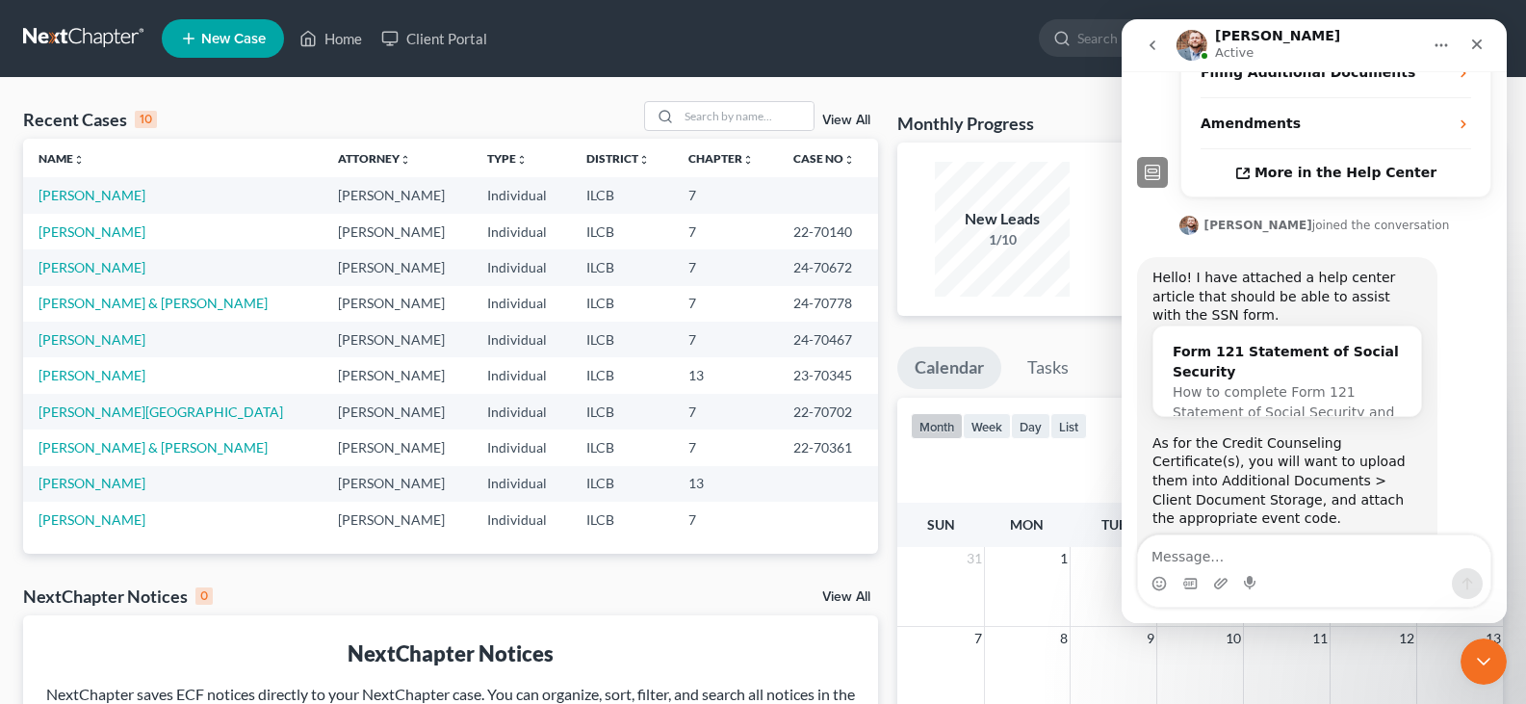
click at [1171, 556] on textarea "Message…" at bounding box center [1314, 551] width 352 height 33
type textarea "Just one"
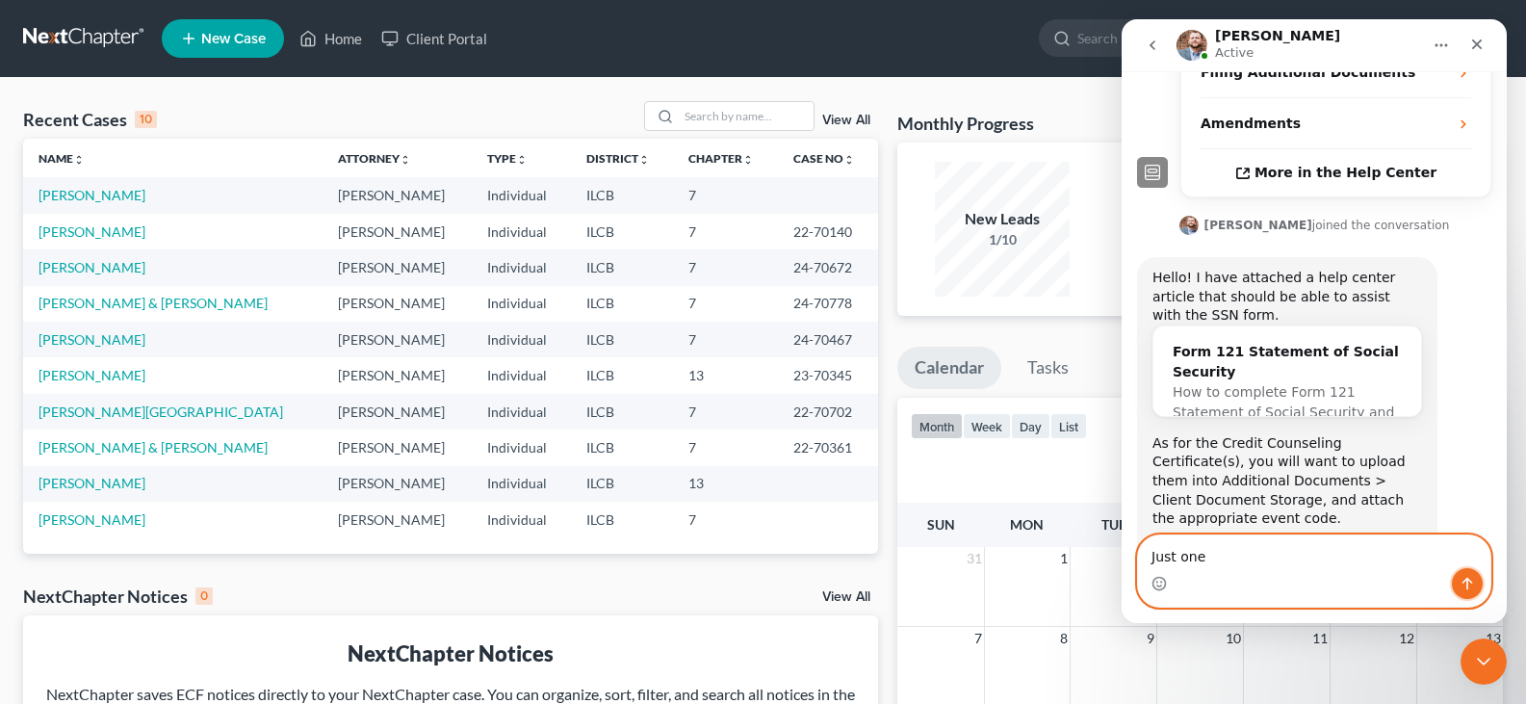
click at [1470, 580] on icon "Send a message…" at bounding box center [1466, 583] width 15 height 15
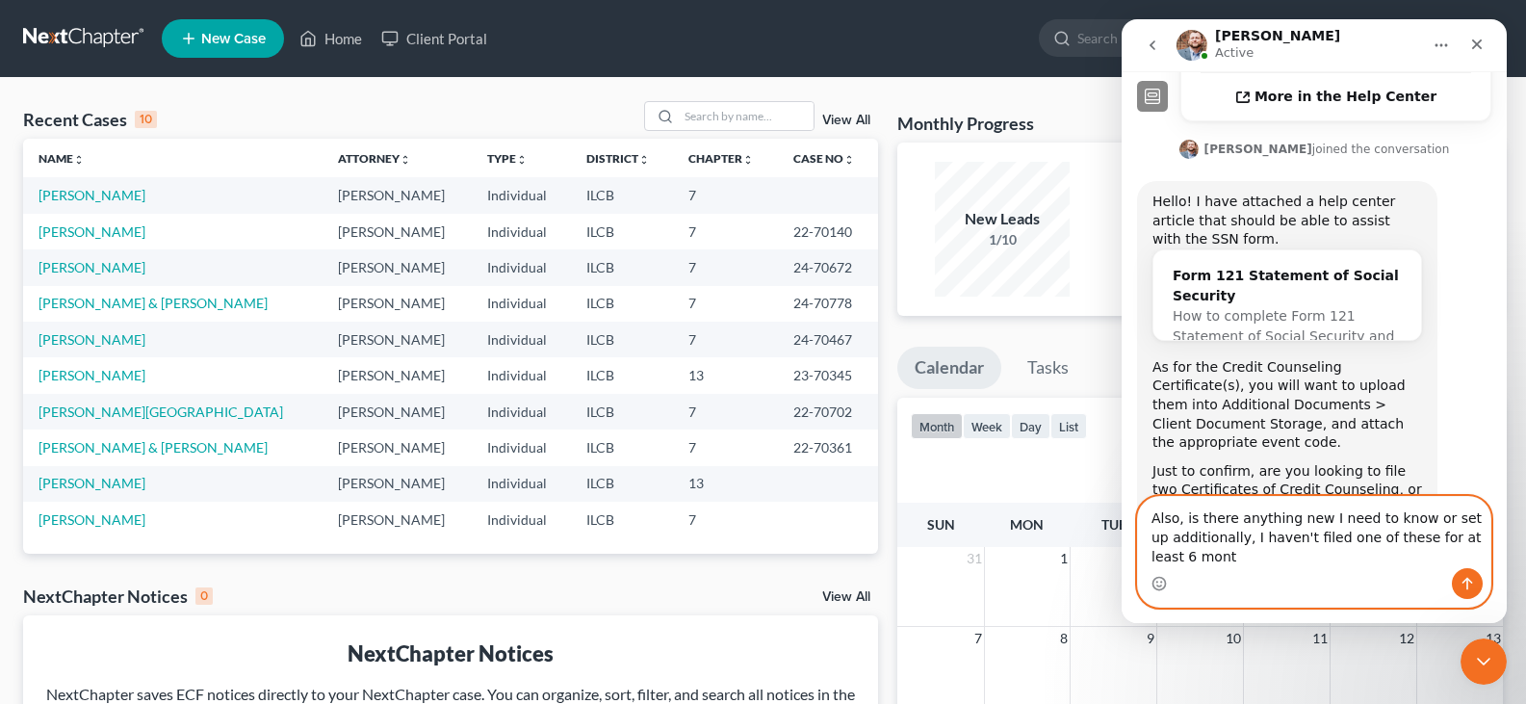
scroll to position [650, 0]
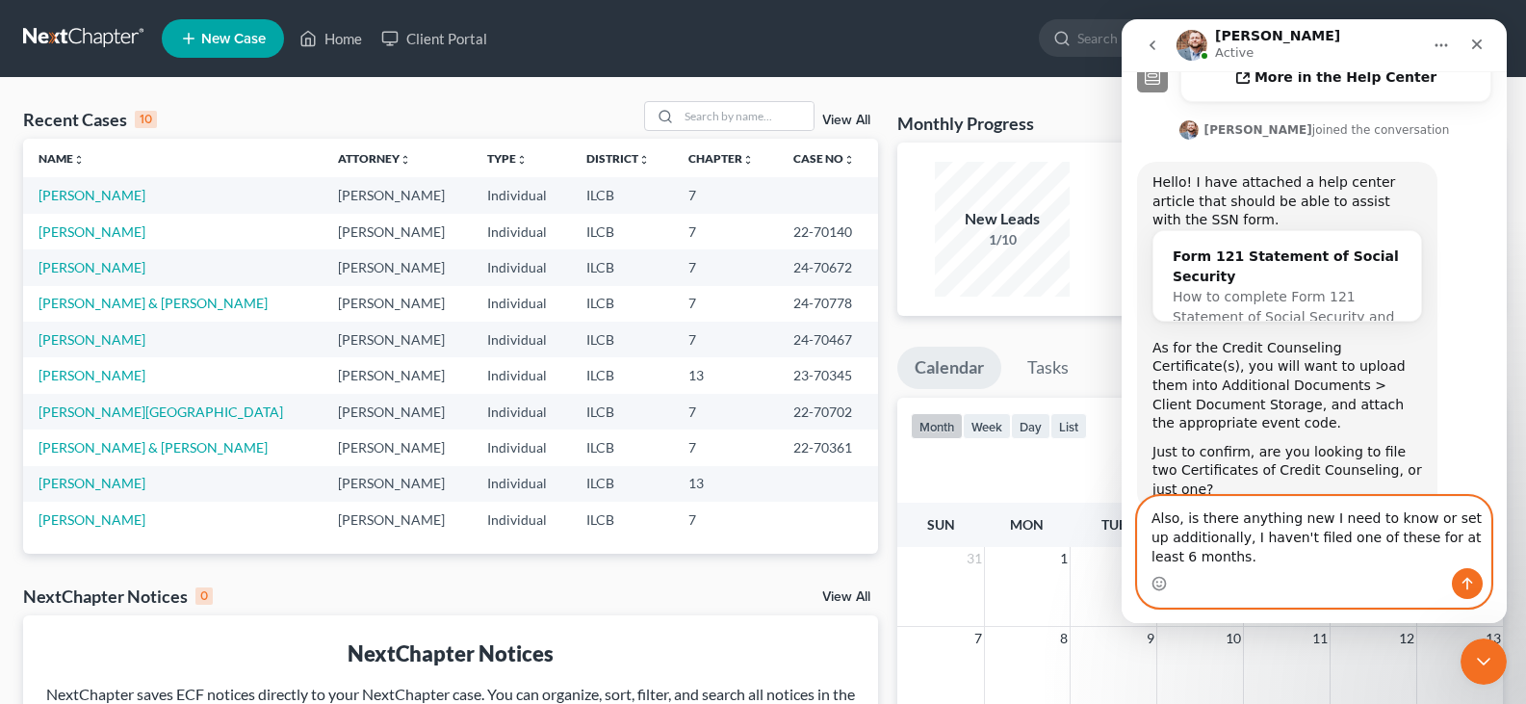
type textarea "Also, is there anything new I need to know or set up additionally, I haven't fi…"
click at [1464, 580] on icon "Send a message…" at bounding box center [1467, 584] width 11 height 13
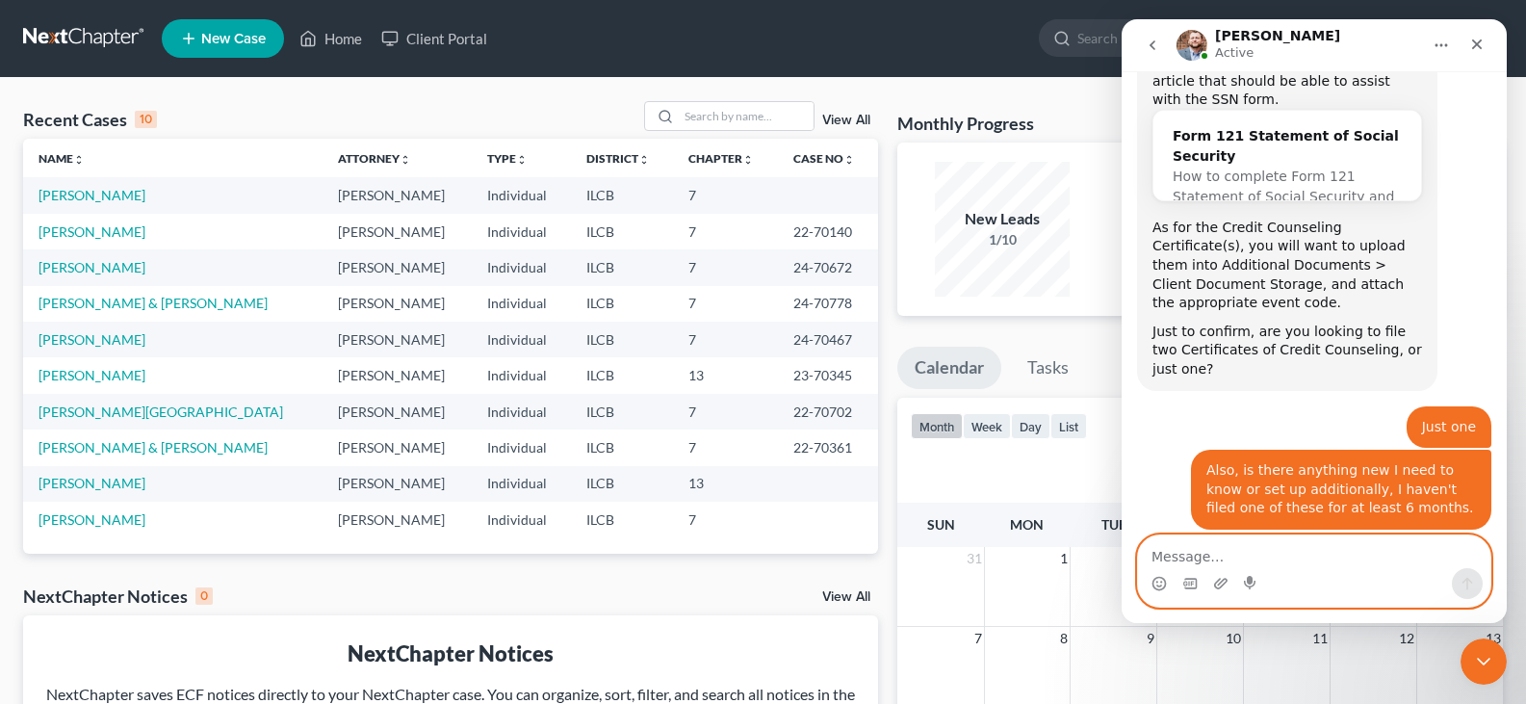
scroll to position [807, 0]
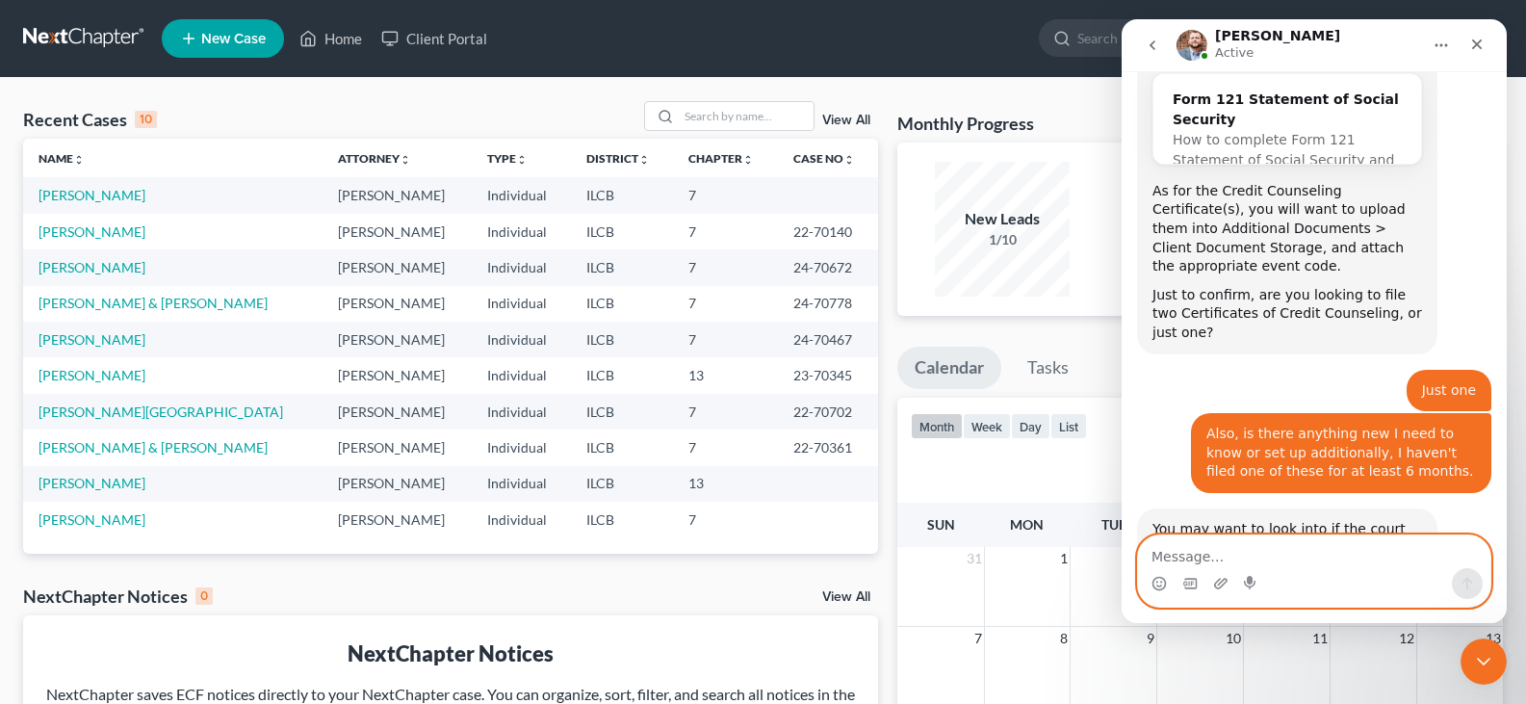
click at [1169, 551] on textarea "Message…" at bounding box center [1314, 551] width 352 height 33
type textarea "Okay, thanks."
click at [1473, 587] on icon "Send a message…" at bounding box center [1466, 583] width 15 height 15
